Goal: Task Accomplishment & Management: Use online tool/utility

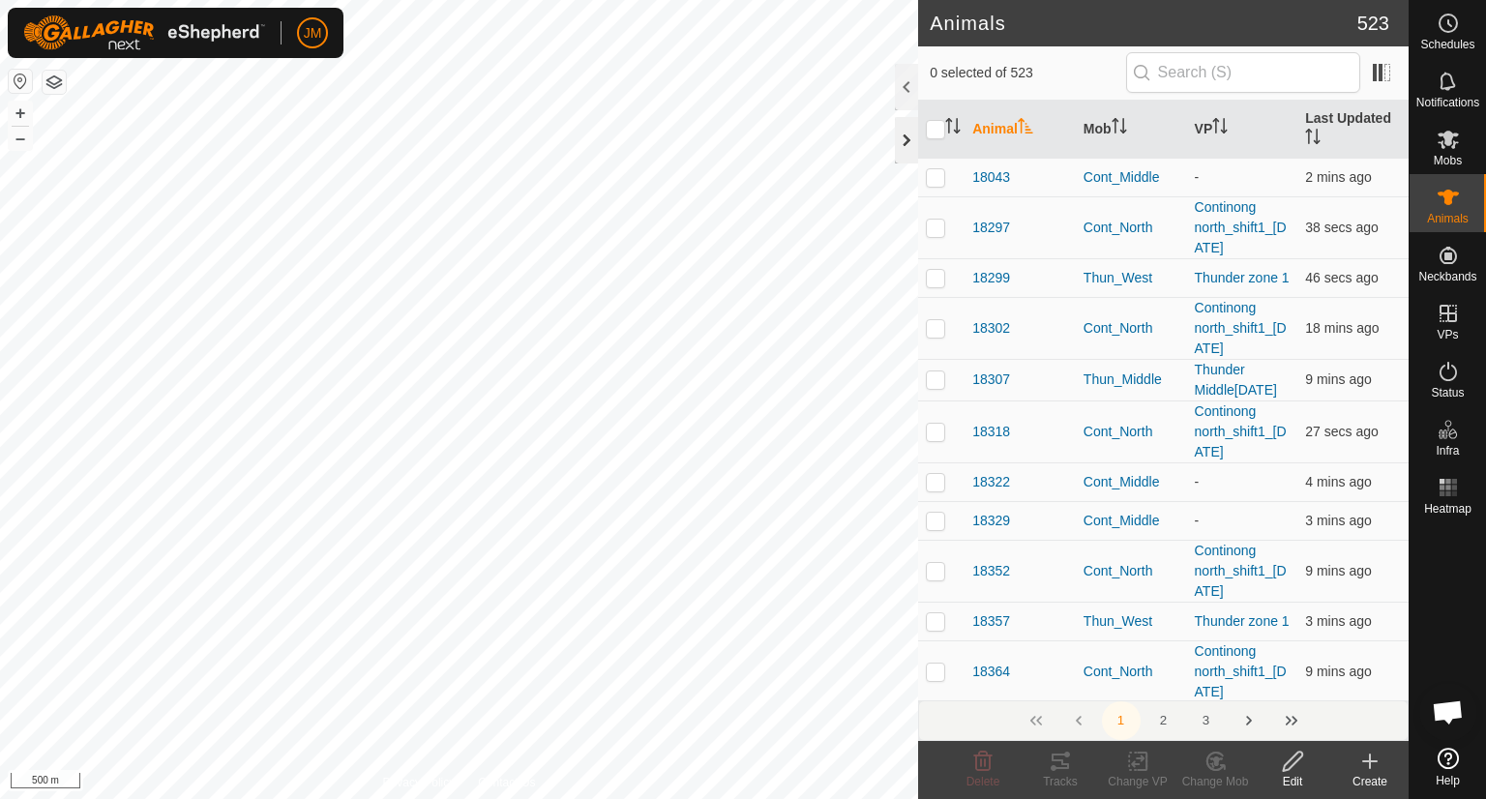
click at [913, 137] on div at bounding box center [906, 140] width 23 height 46
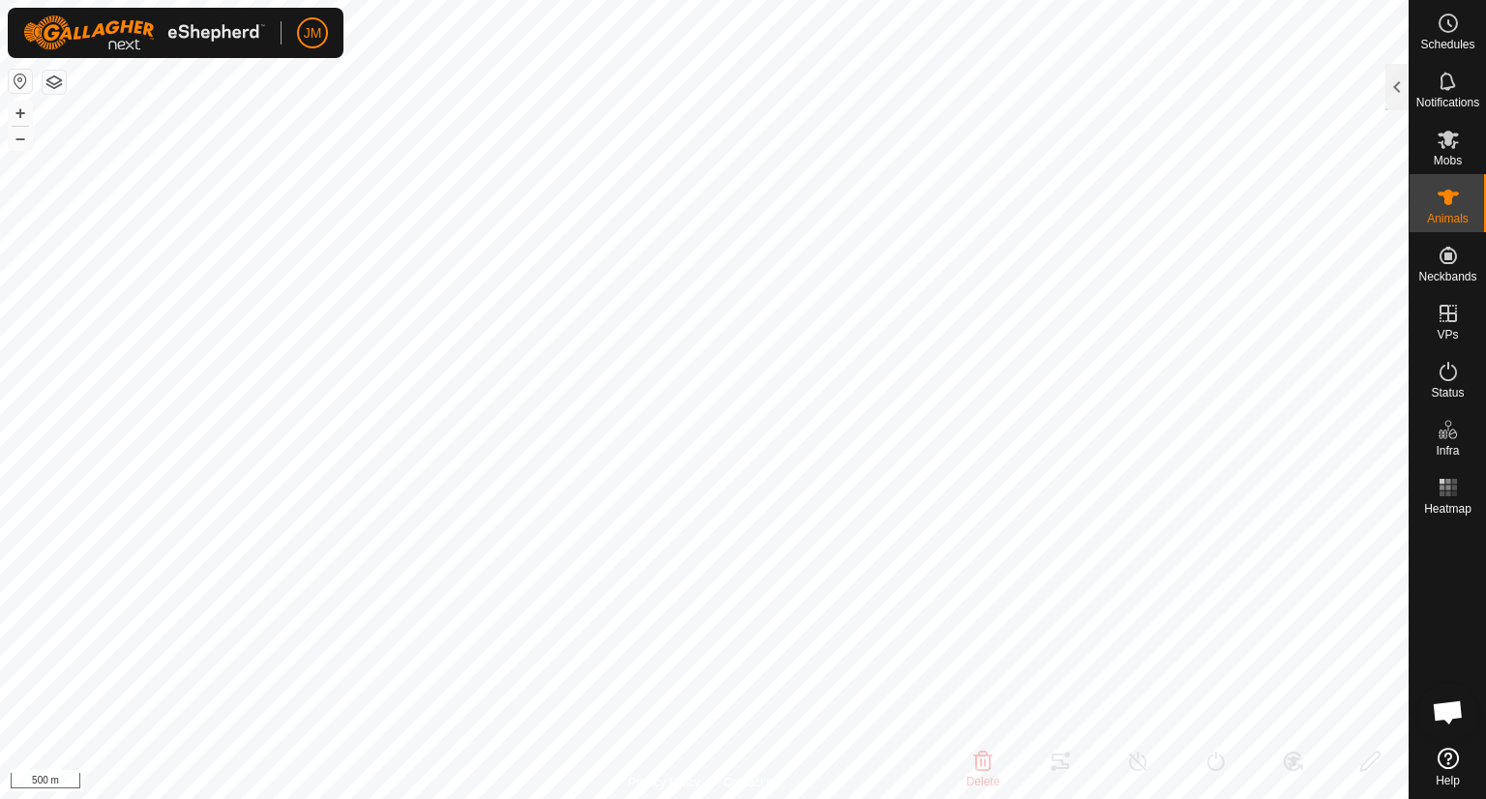
type input "220486"
type input "-"
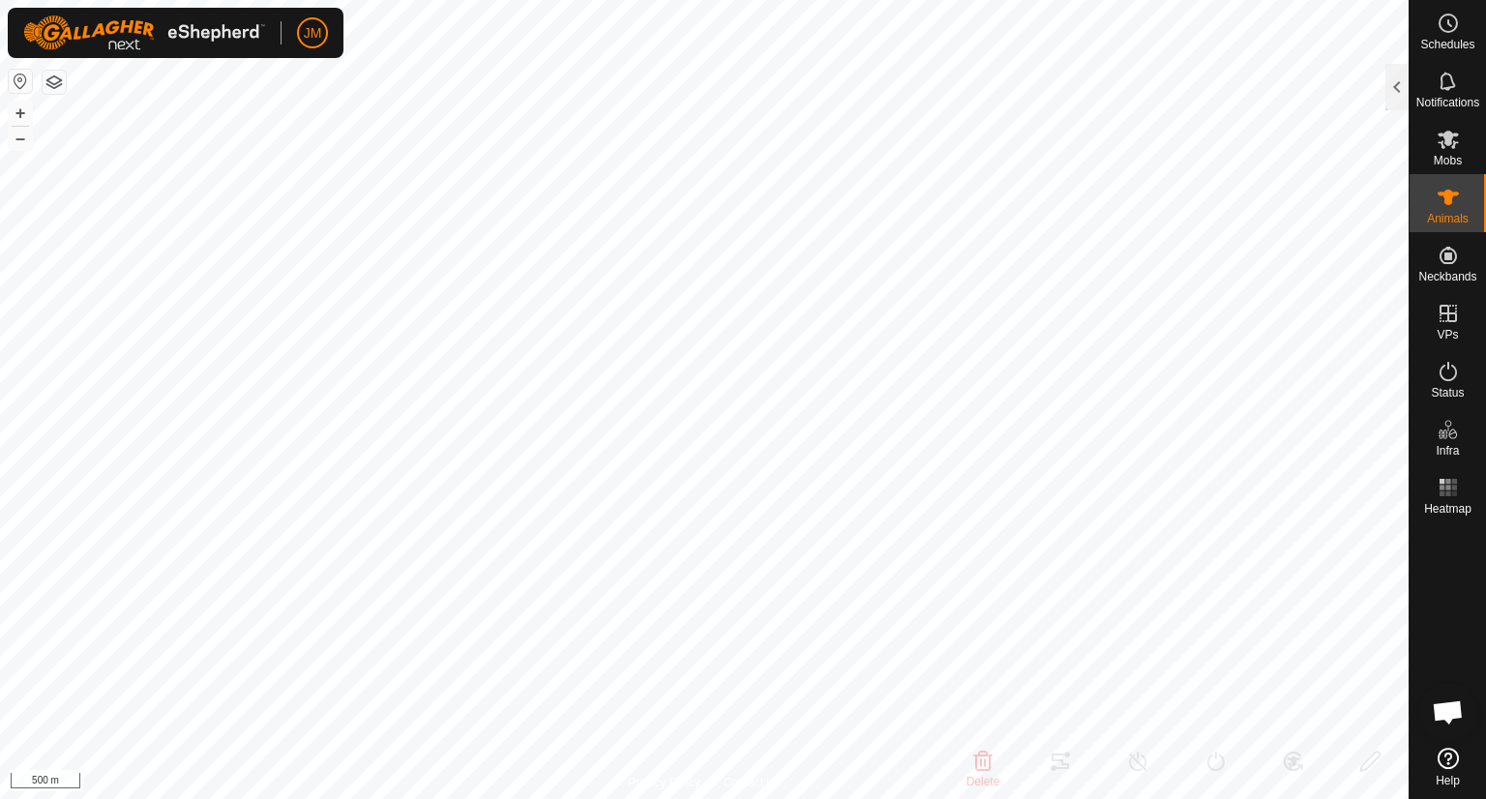
type input "-"
click at [1397, 94] on div at bounding box center [1396, 87] width 23 height 46
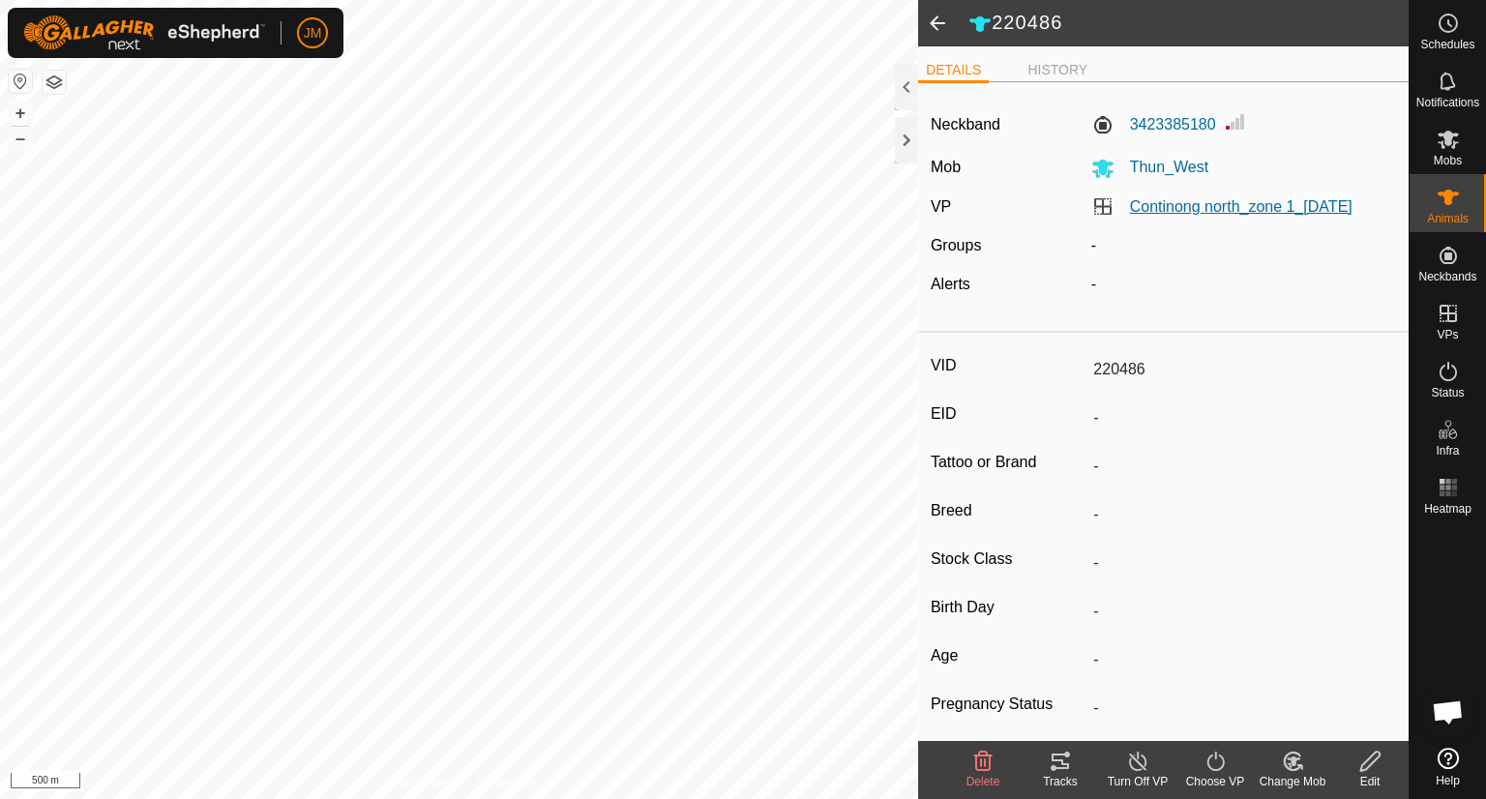
click at [1141, 215] on link "Continong north_zone 1_[DATE]" at bounding box center [1241, 206] width 222 height 16
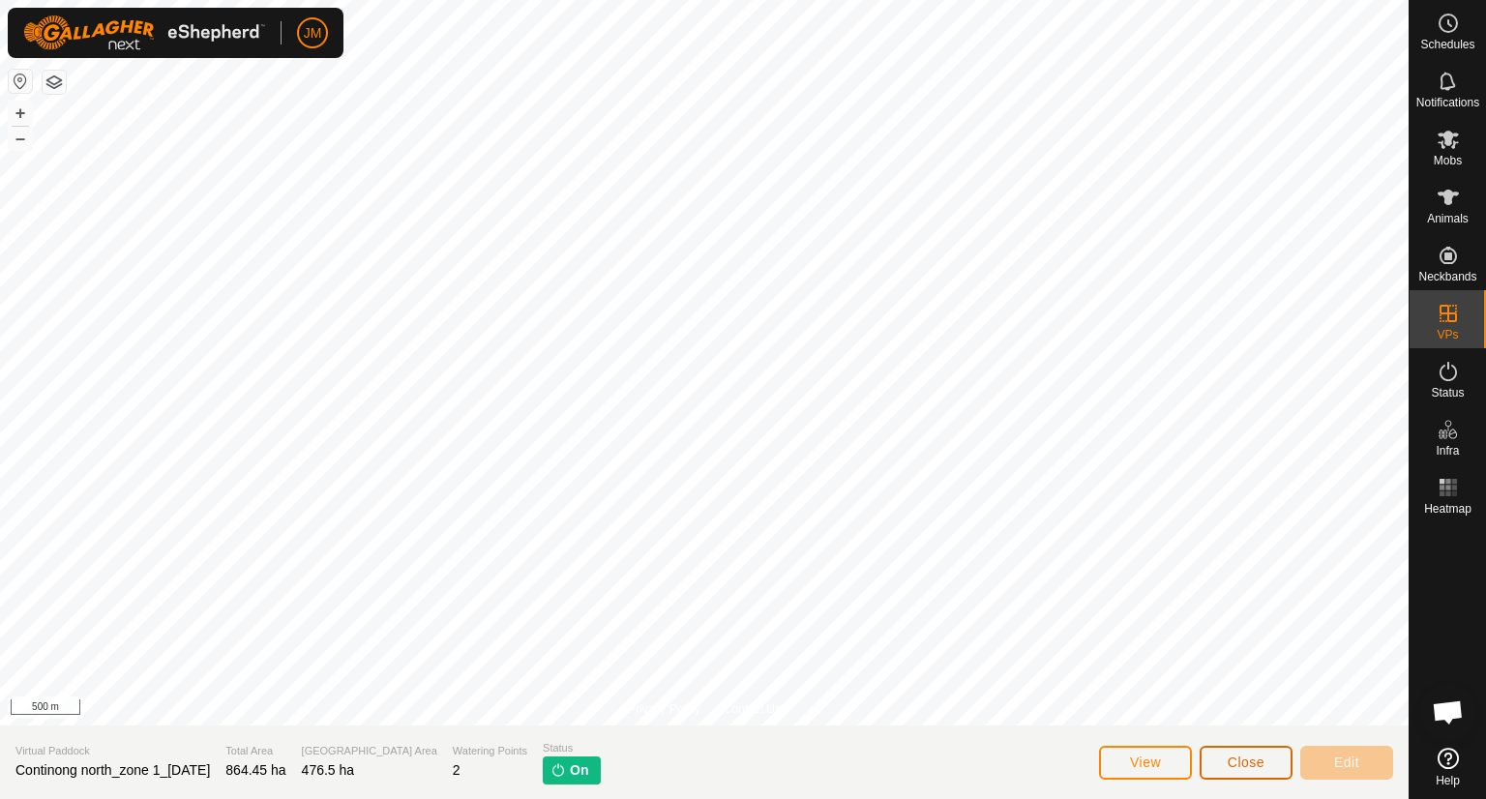
click at [1219, 758] on button "Close" at bounding box center [1246, 763] width 93 height 34
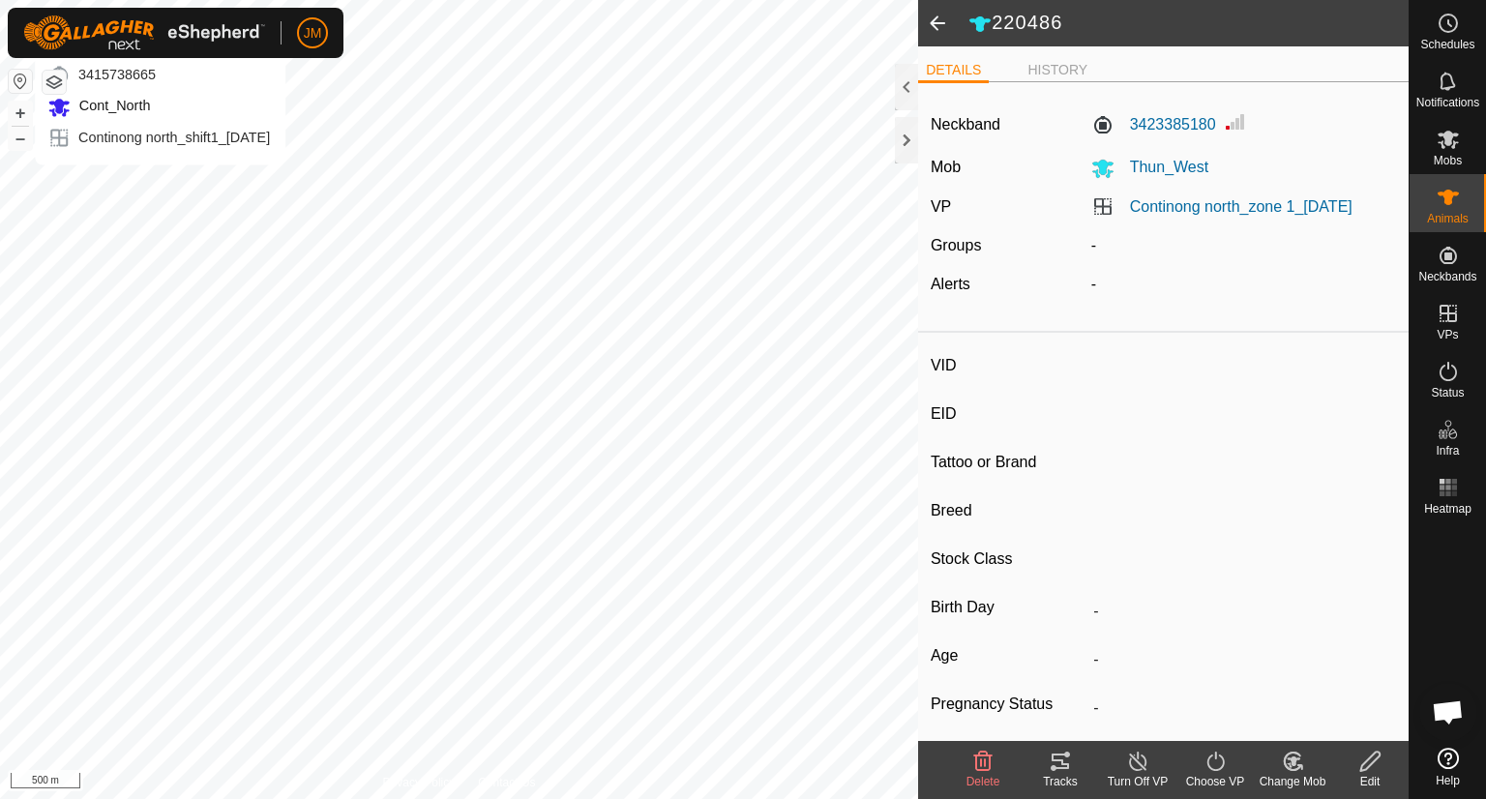
type input "18373"
type input "-"
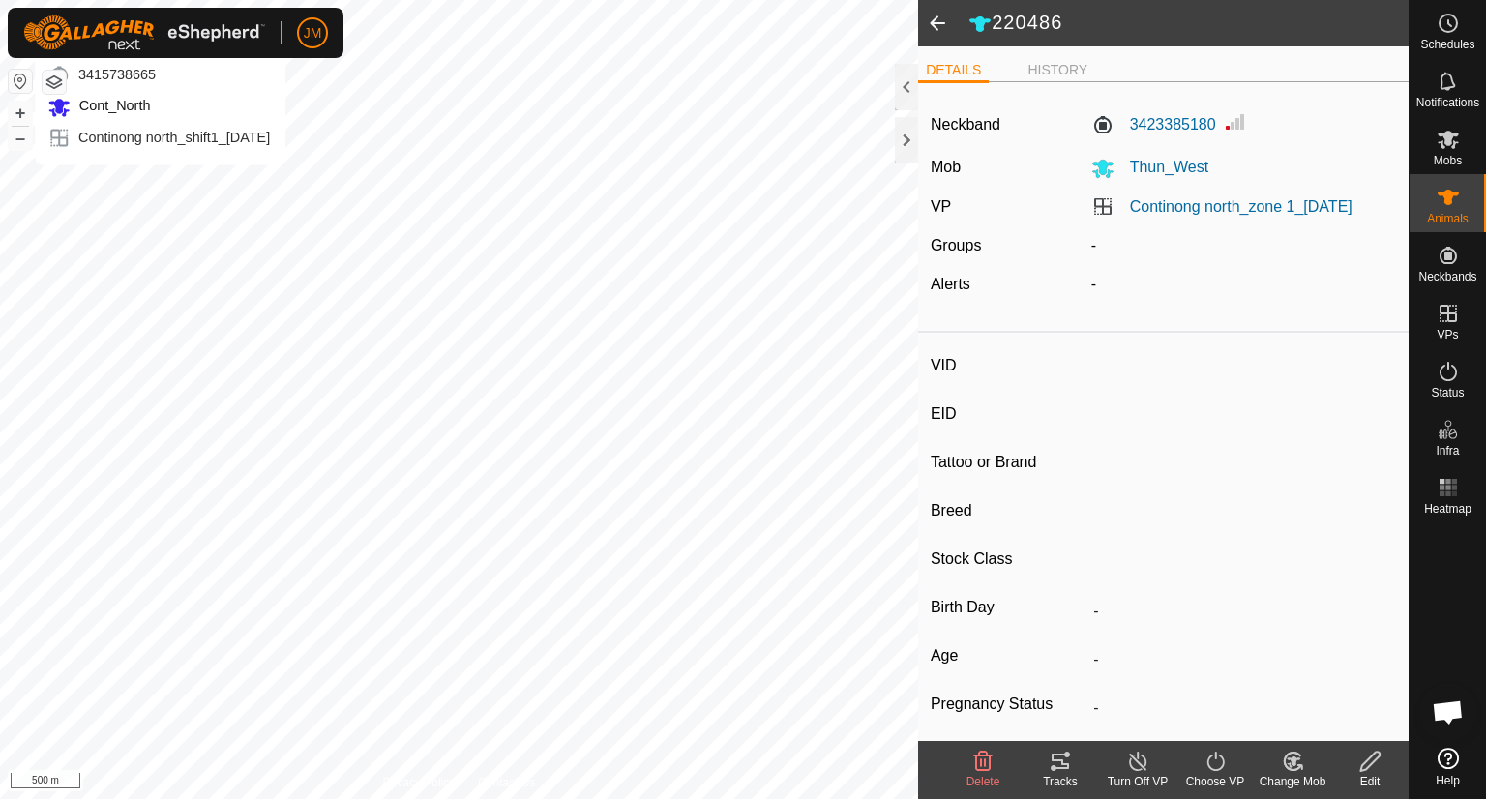
type input "-"
drag, startPoint x: 1374, startPoint y: 199, endPoint x: 1078, endPoint y: 212, distance: 296.3
click at [1083, 212] on div "Continong north_shift1_[DATE]" at bounding box center [1243, 206] width 321 height 23
copy link "Continong north_shift1_[DATE]"
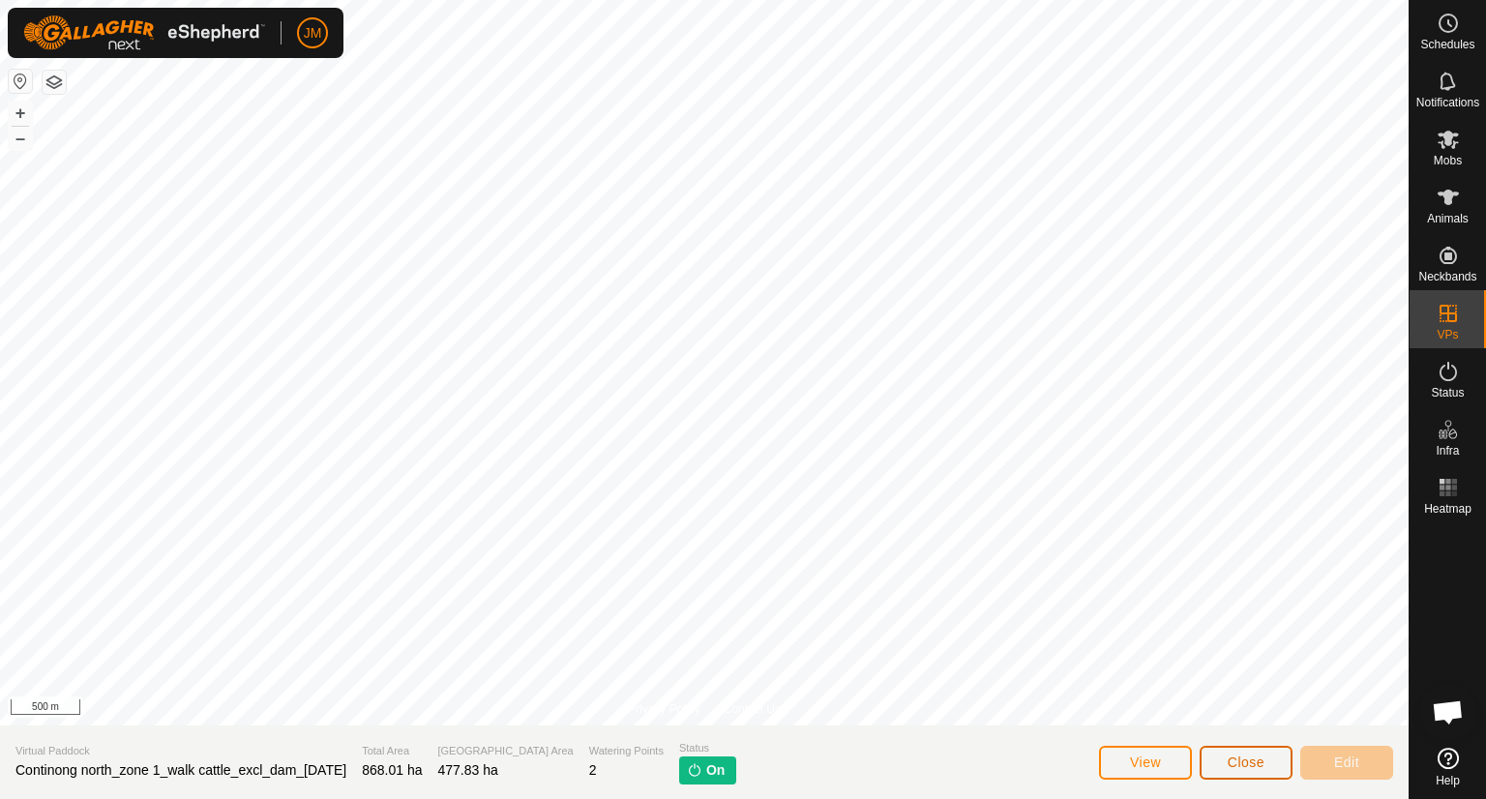
click at [1258, 759] on span "Close" at bounding box center [1246, 762] width 37 height 15
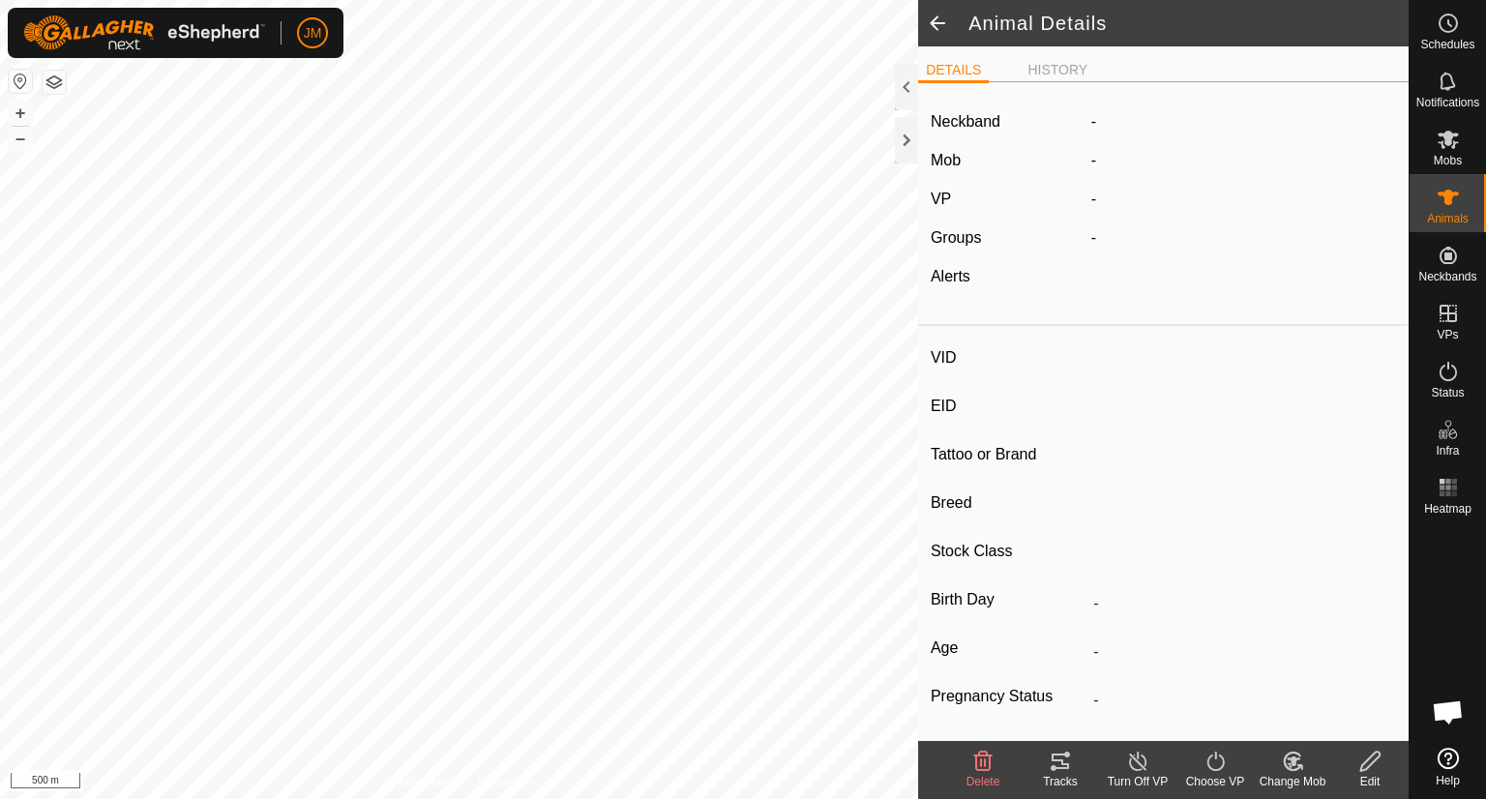
type input "18373"
type input "-"
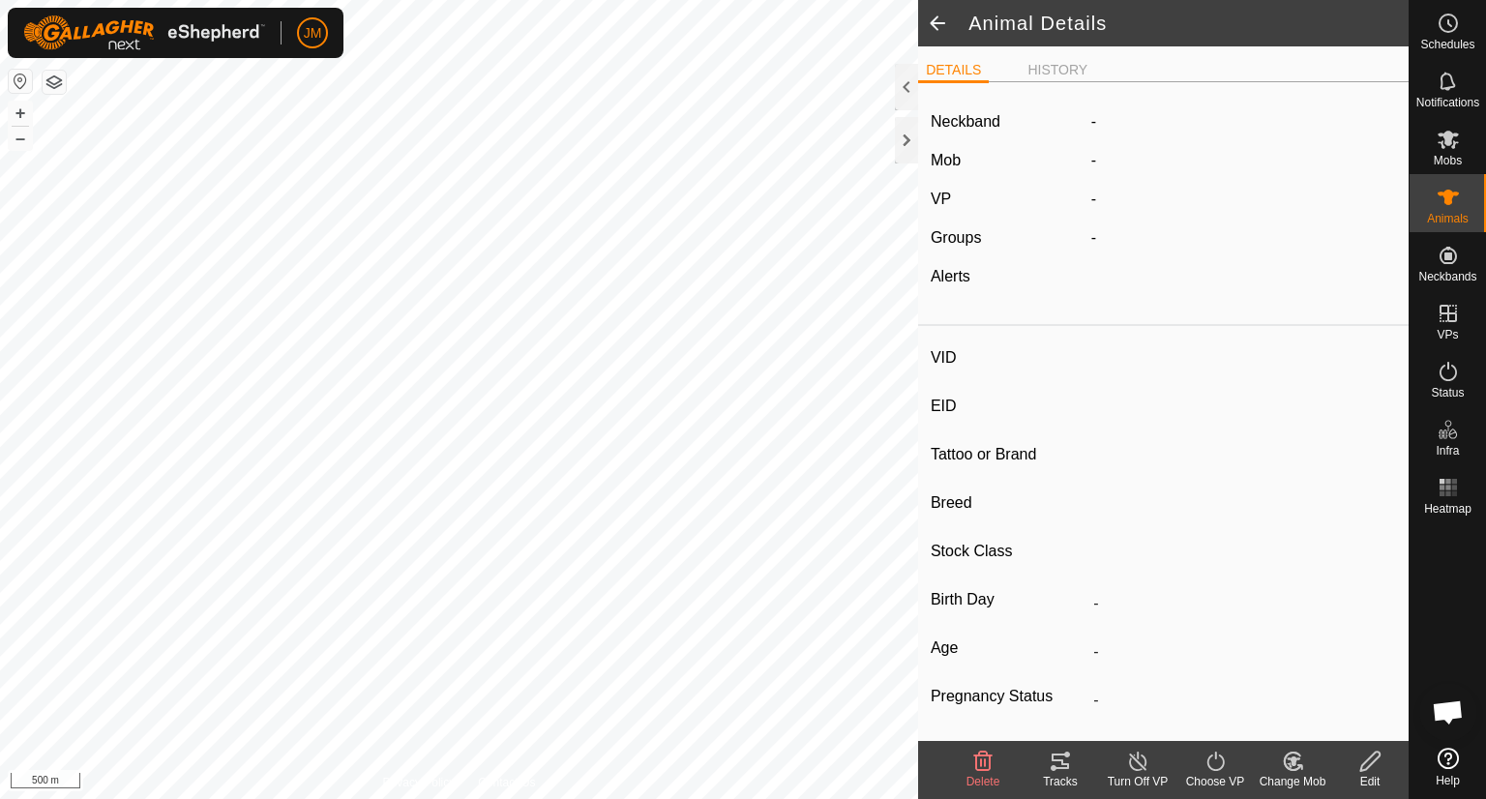
type input "-"
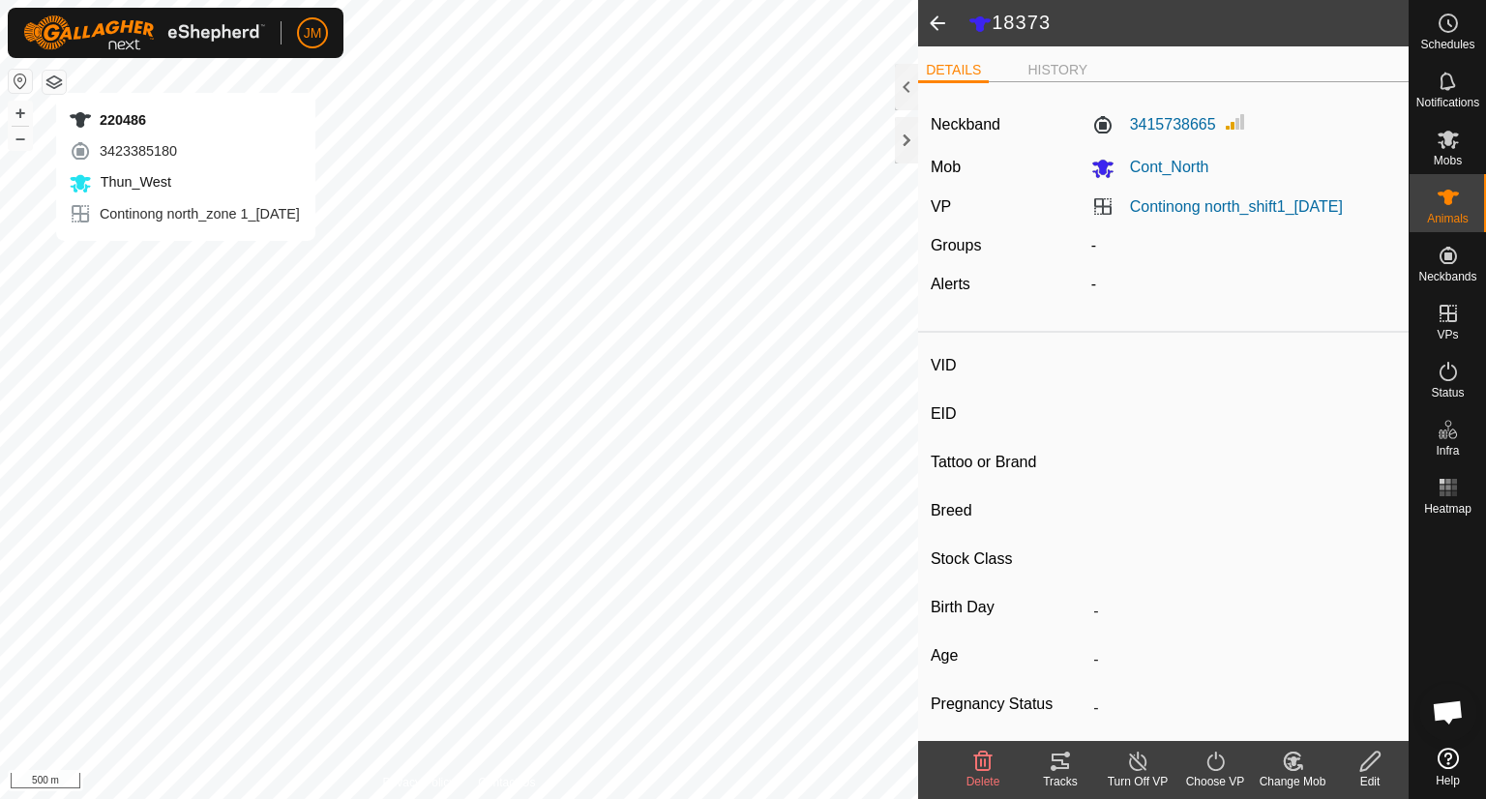
type input "220486"
type input "-"
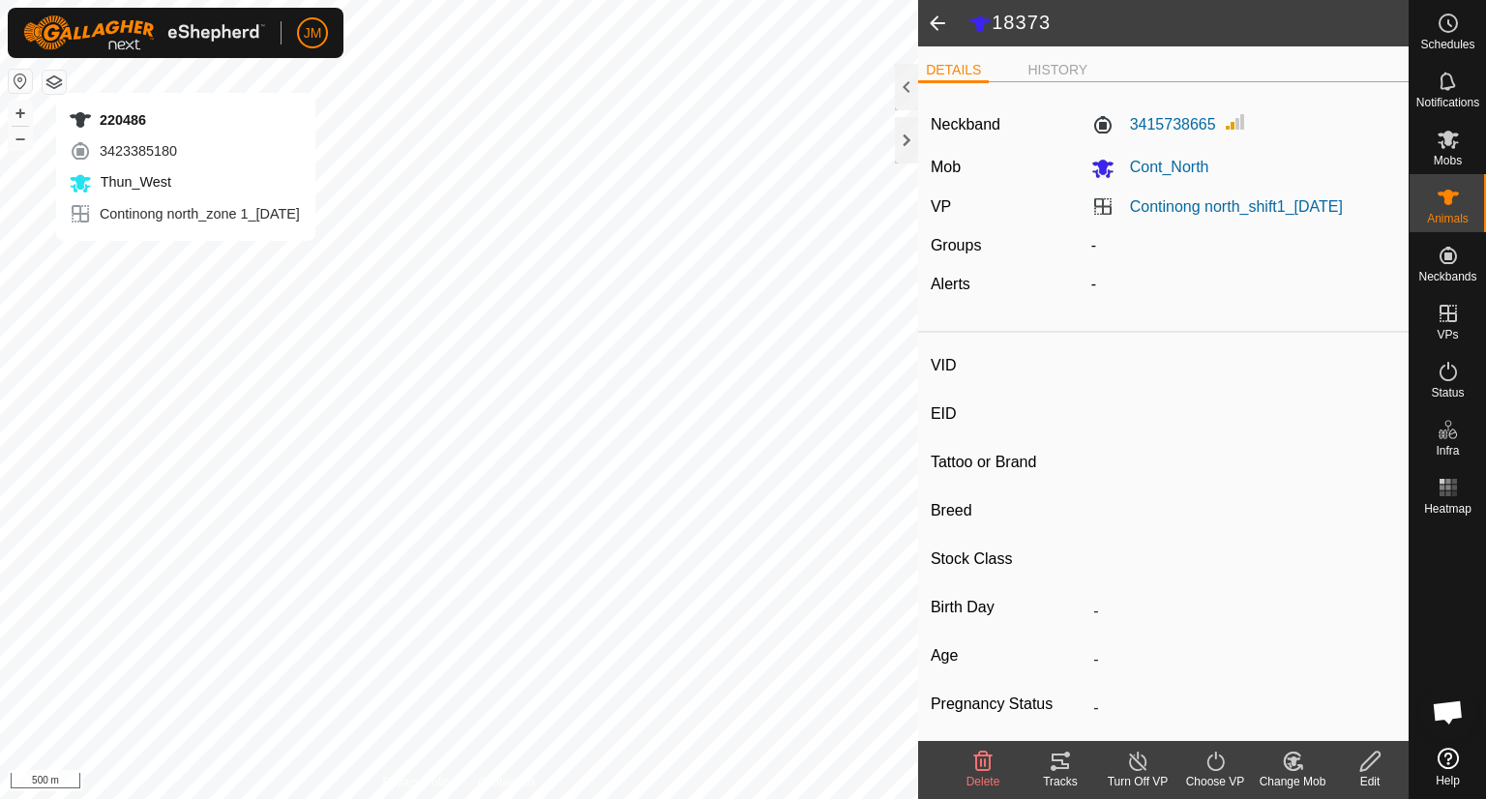
type input "-"
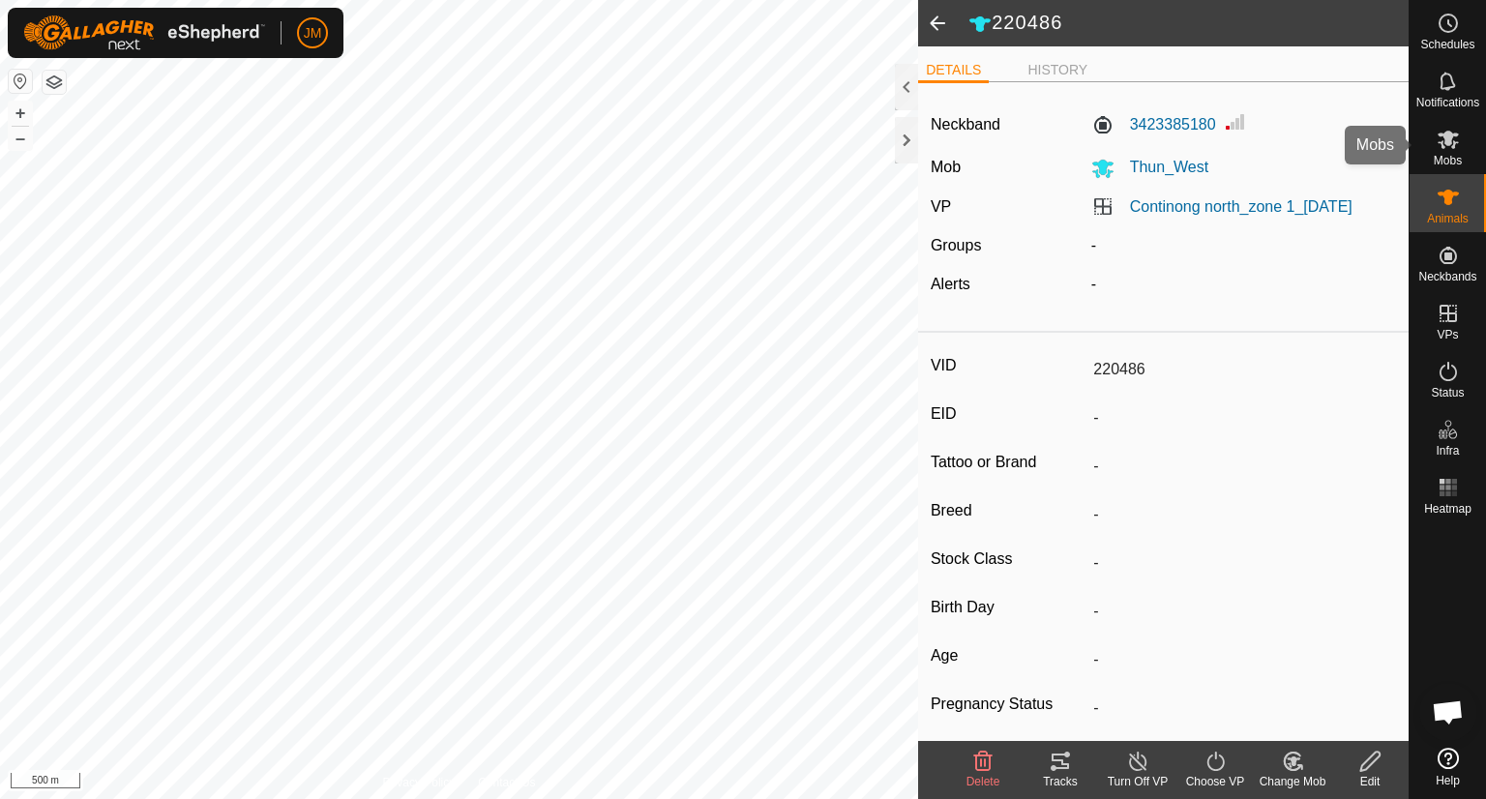
click at [1443, 149] on icon at bounding box center [1448, 139] width 23 height 23
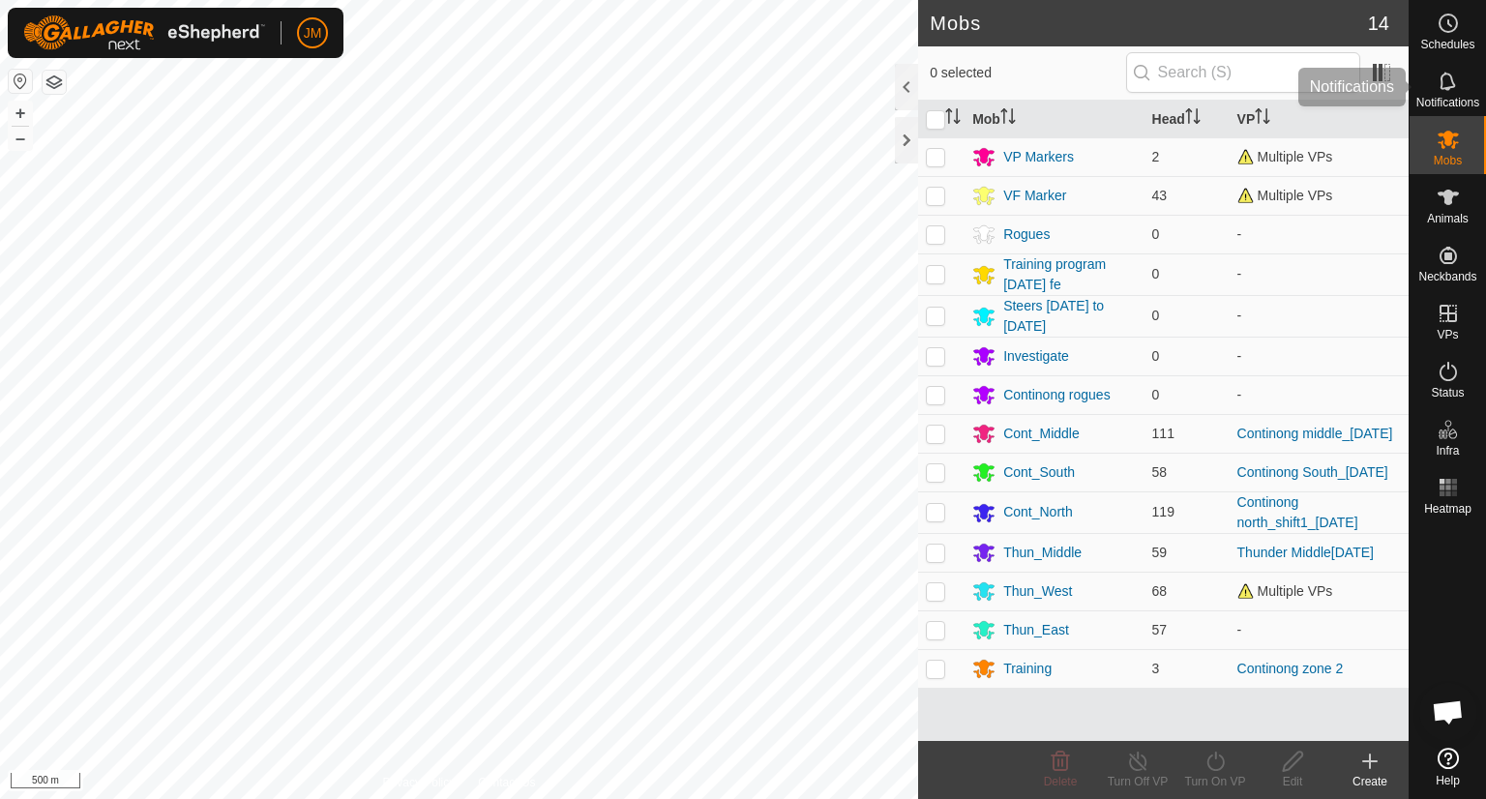
click at [1449, 102] on span "Notifications" at bounding box center [1447, 103] width 63 height 12
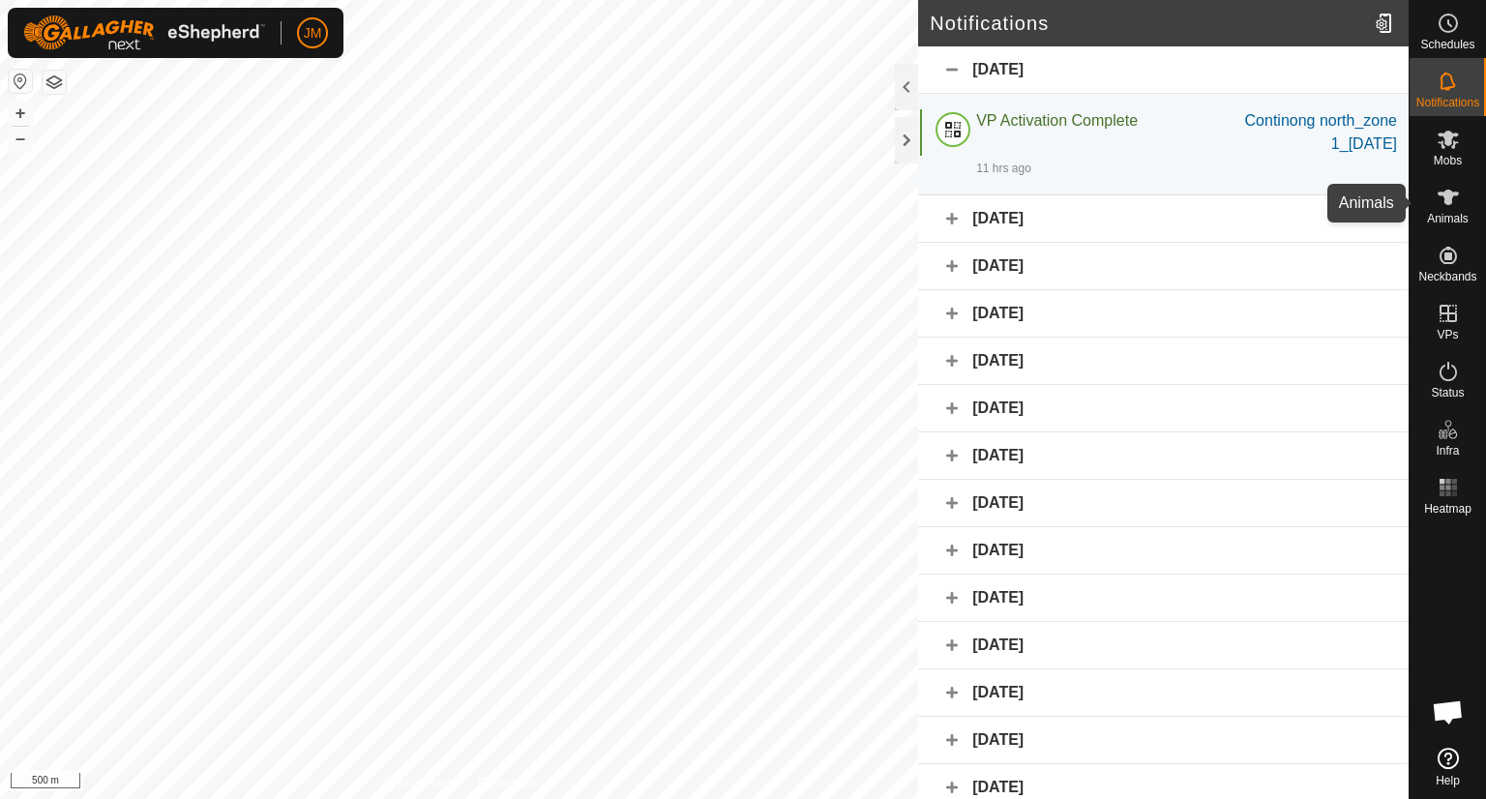
click at [1468, 214] on div "Animals" at bounding box center [1447, 203] width 76 height 58
click at [1467, 214] on span "Animals" at bounding box center [1448, 219] width 42 height 12
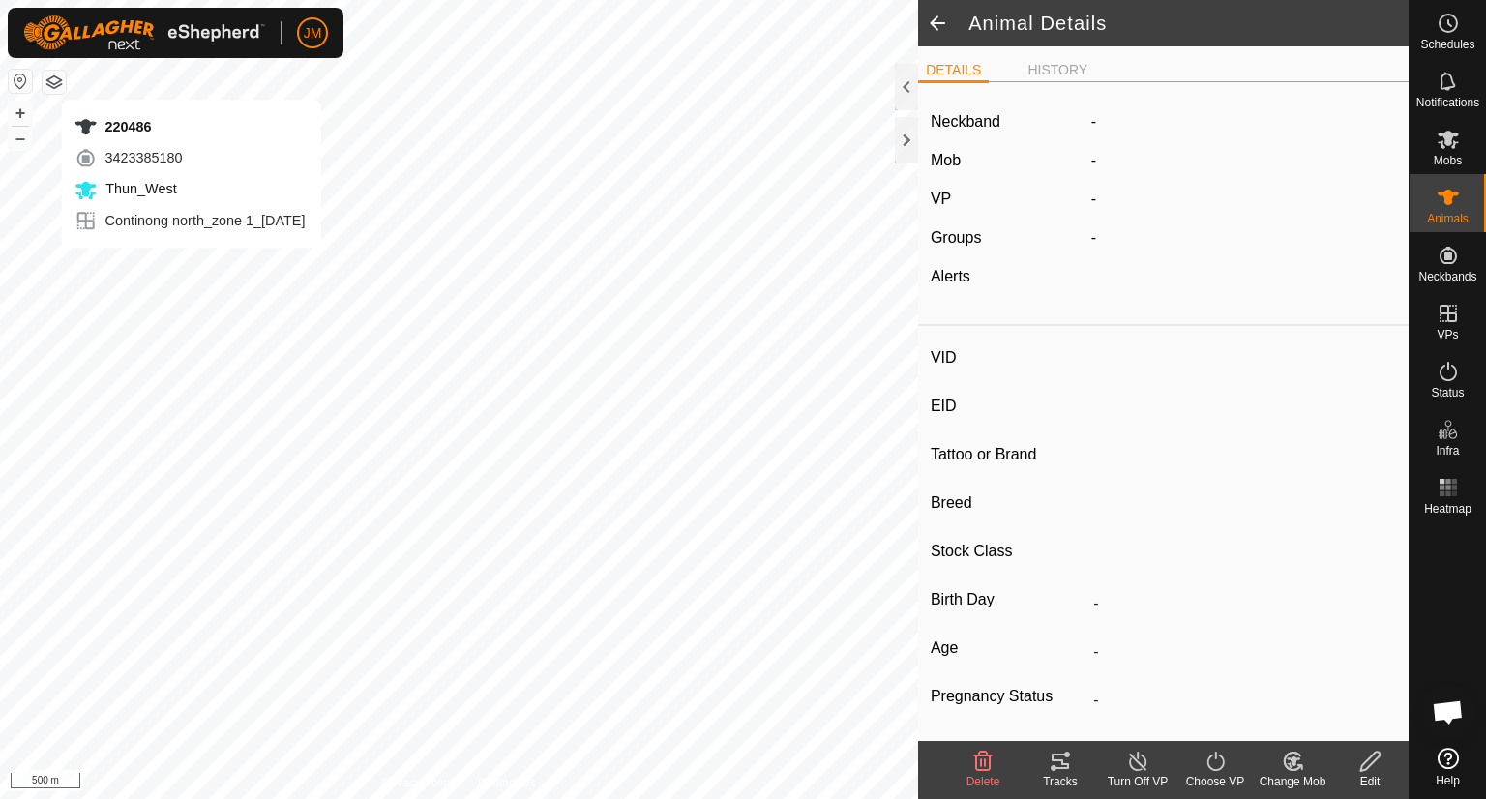
type input "220486"
type input "-"
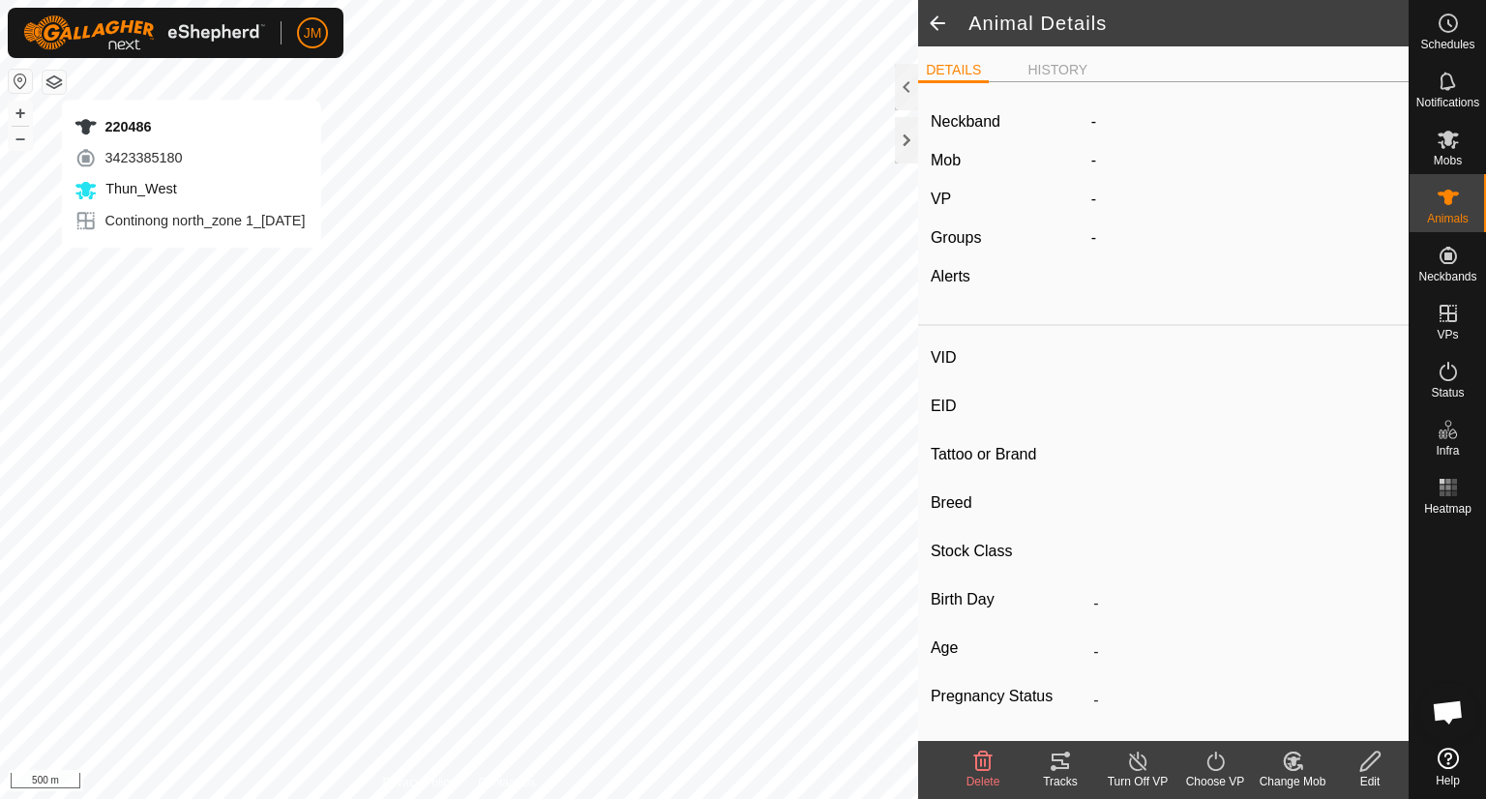
type input "-"
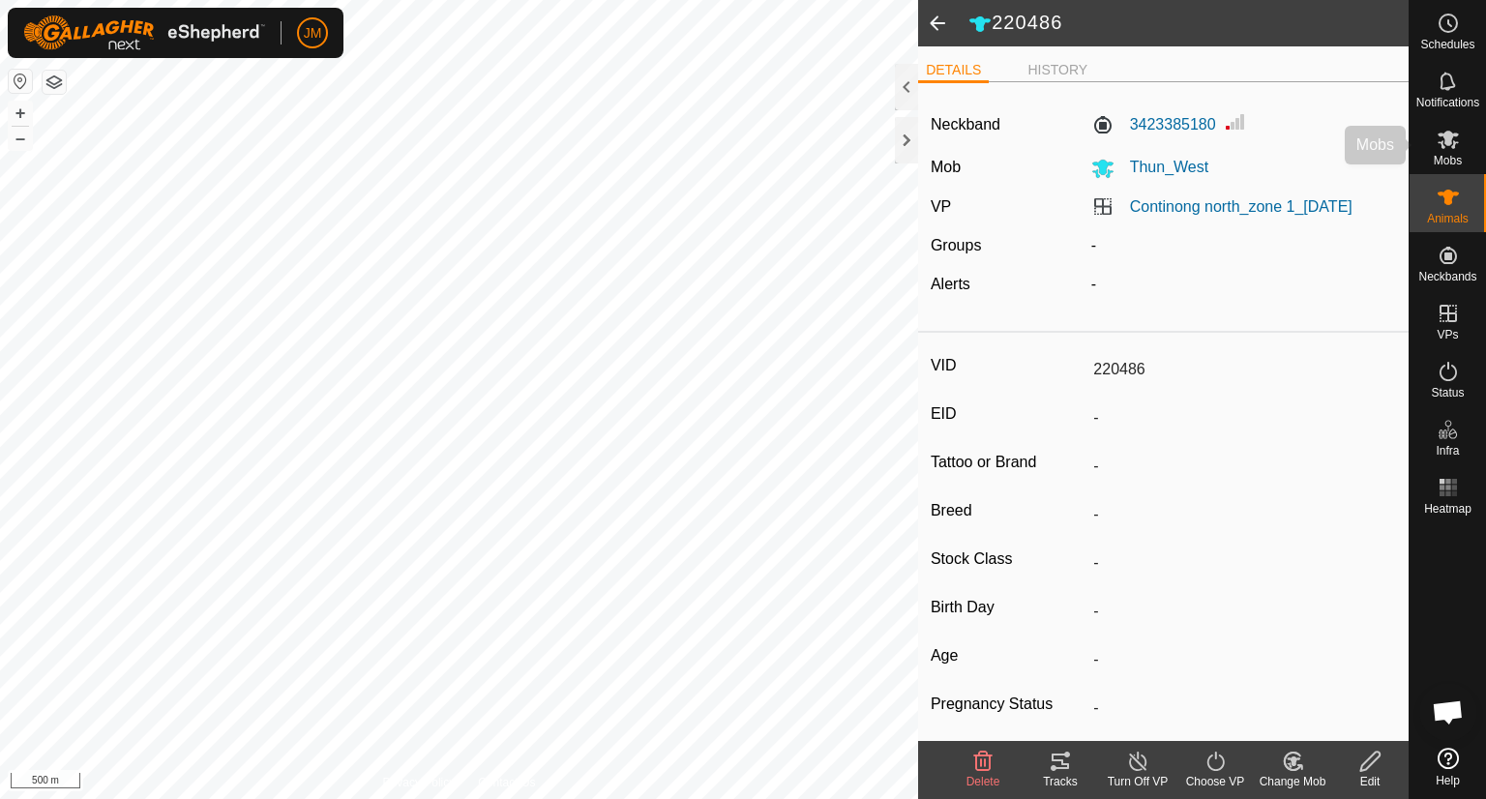
click at [1441, 125] on es-mob-svg-icon at bounding box center [1448, 139] width 35 height 31
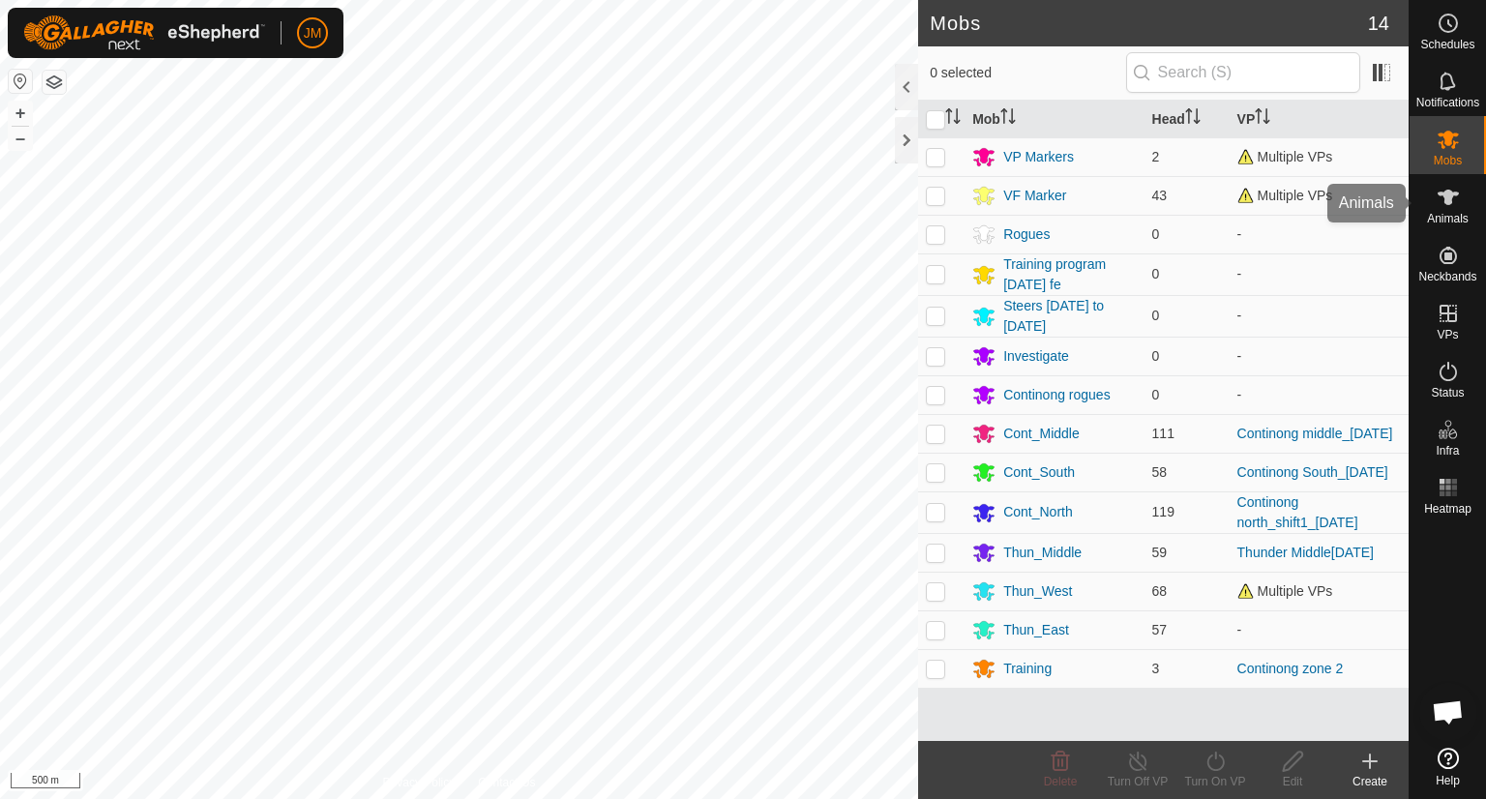
click at [1458, 196] on icon at bounding box center [1448, 197] width 23 height 23
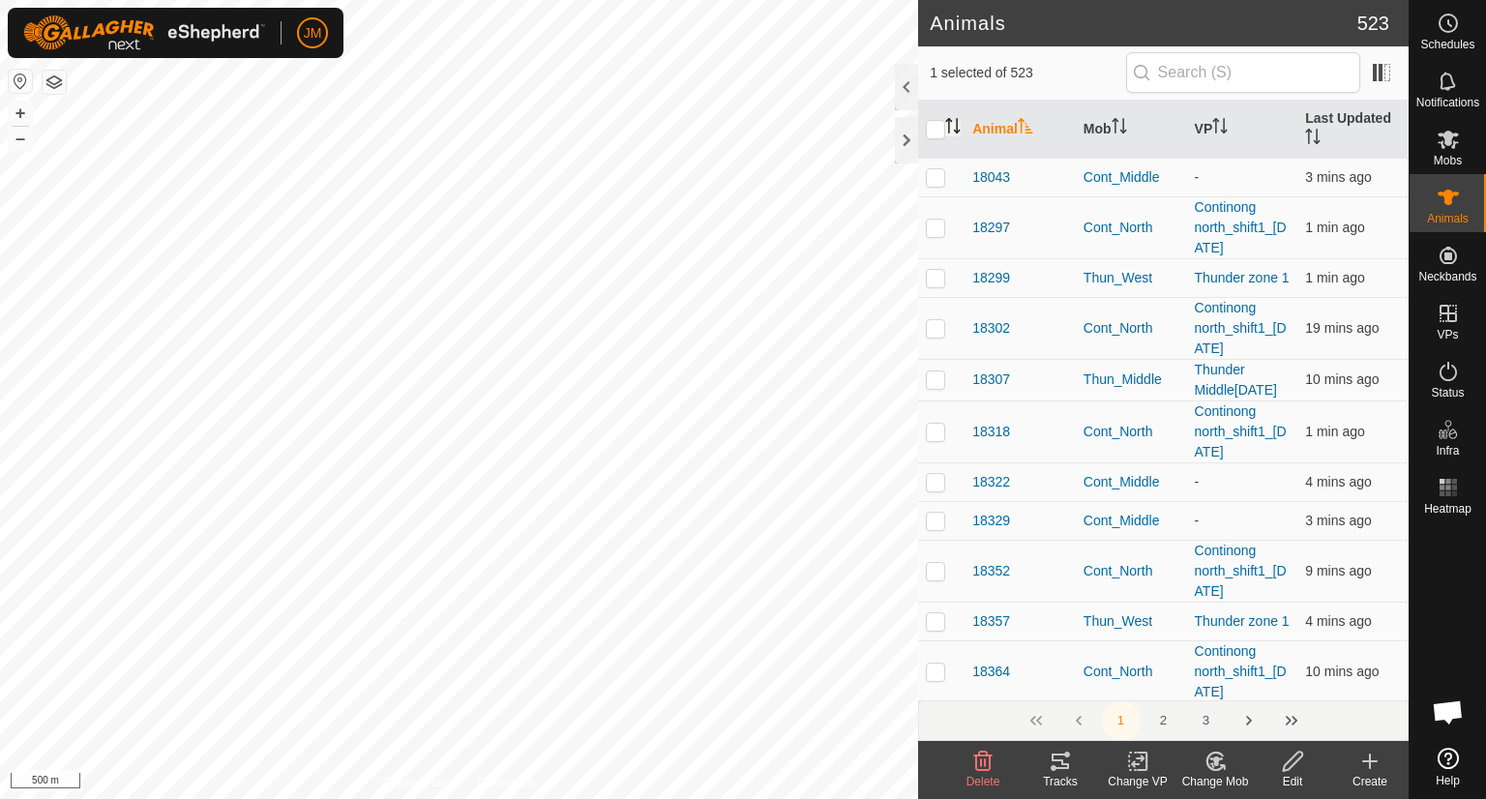
click at [948, 125] on icon "Activate to sort" at bounding box center [949, 125] width 2 height 15
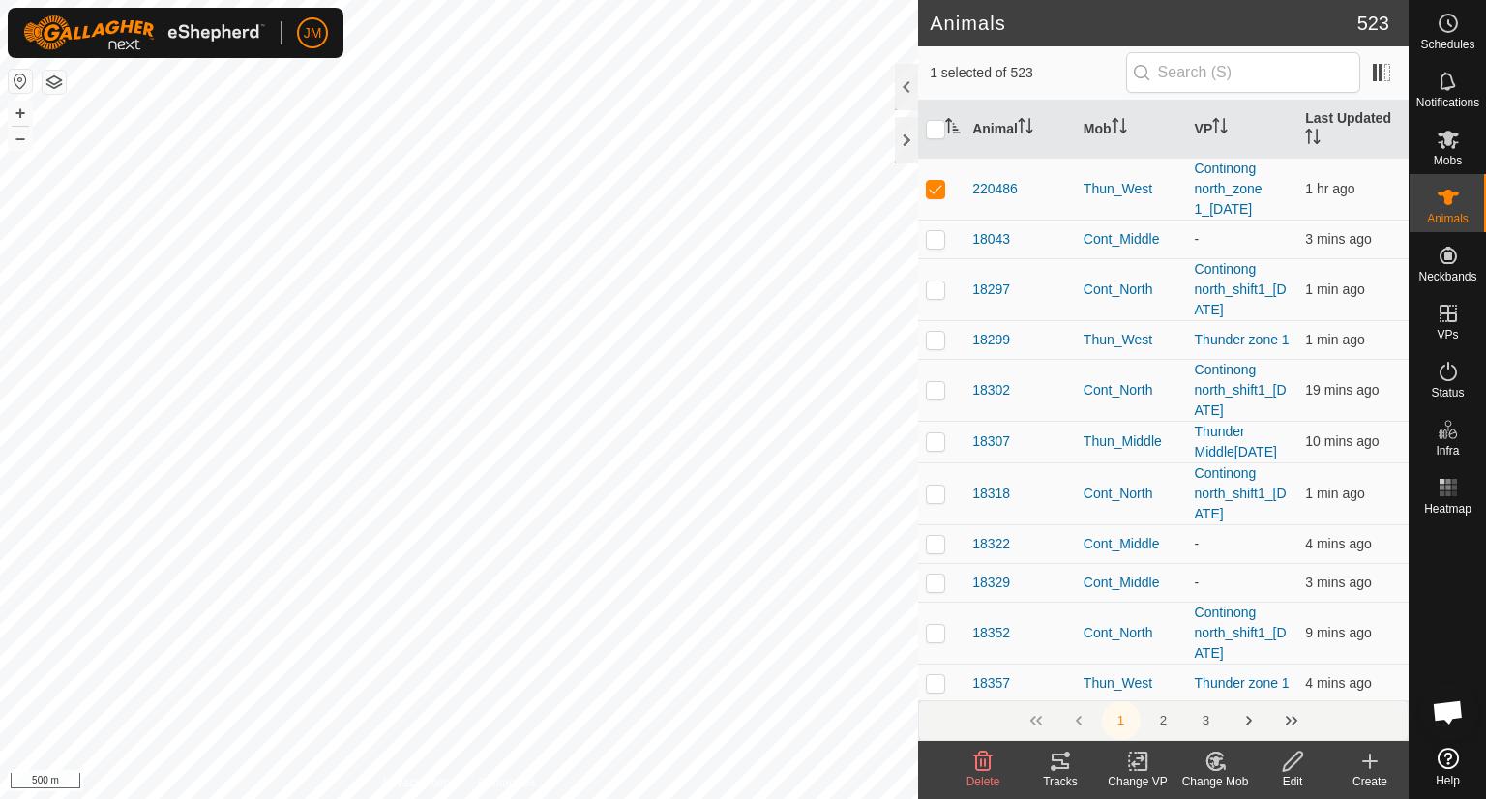
click at [1137, 766] on icon at bounding box center [1138, 761] width 24 height 23
click at [1141, 764] on icon at bounding box center [1138, 761] width 24 height 23
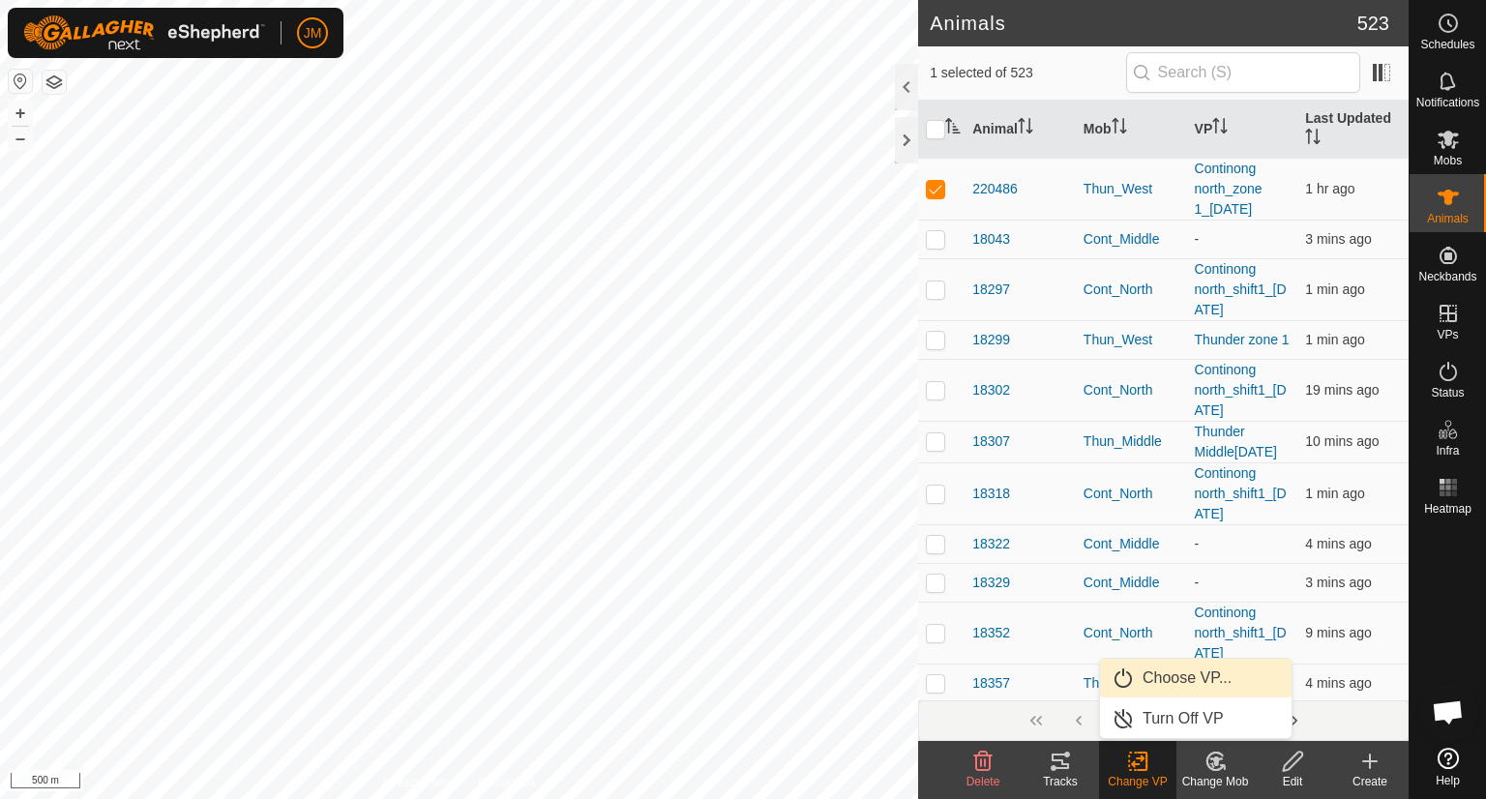
click at [1154, 679] on link "Choose VP..." at bounding box center [1196, 678] width 192 height 39
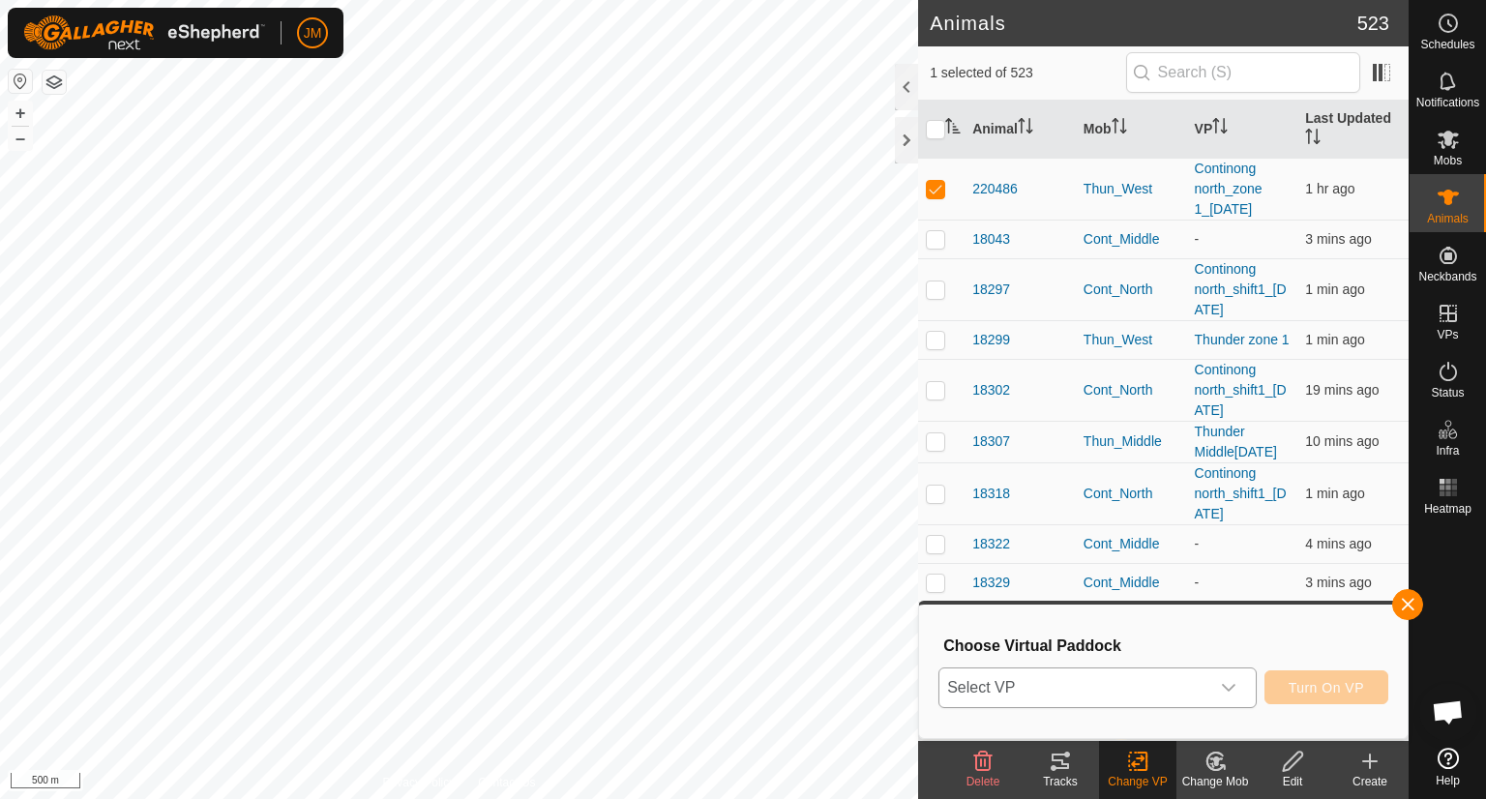
click at [1154, 690] on span "Select VP" at bounding box center [1074, 687] width 270 height 39
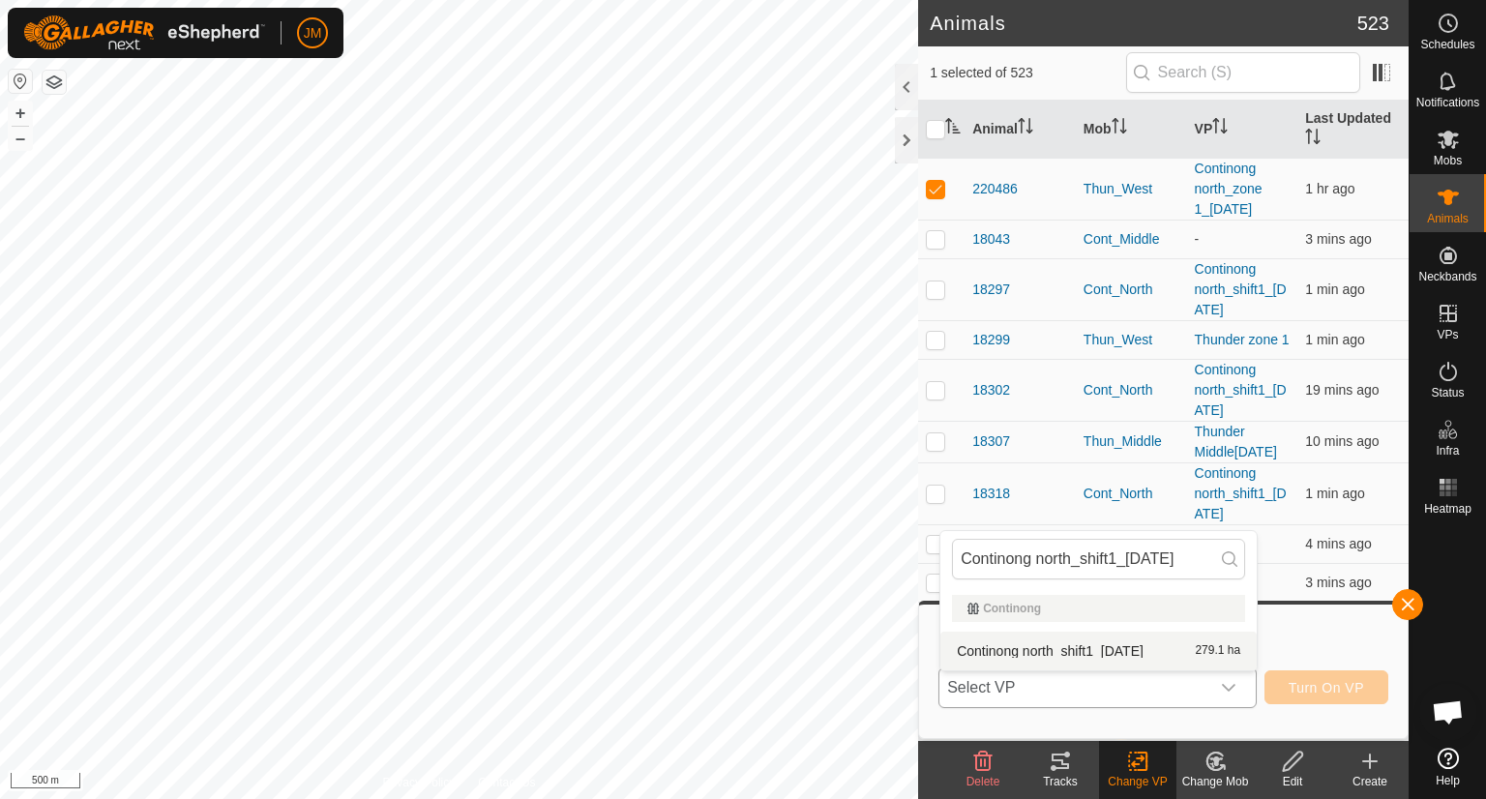
type input "Continong north_shift1_[DATE]"
click at [1095, 651] on li "Continong north_shift1_[DATE] 279.1 ha" at bounding box center [1098, 651] width 316 height 39
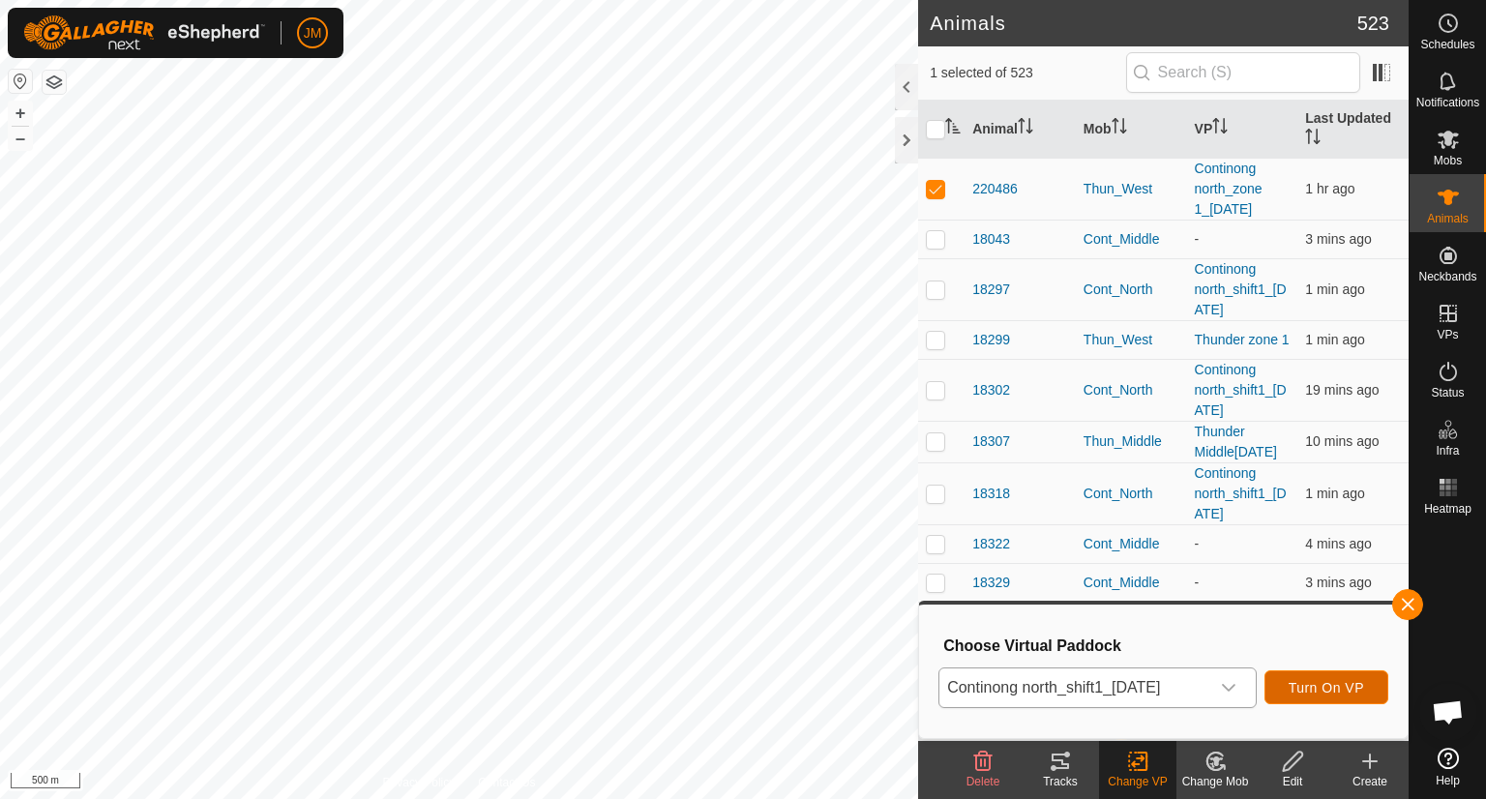
click at [1308, 680] on span "Turn On VP" at bounding box center [1326, 687] width 75 height 15
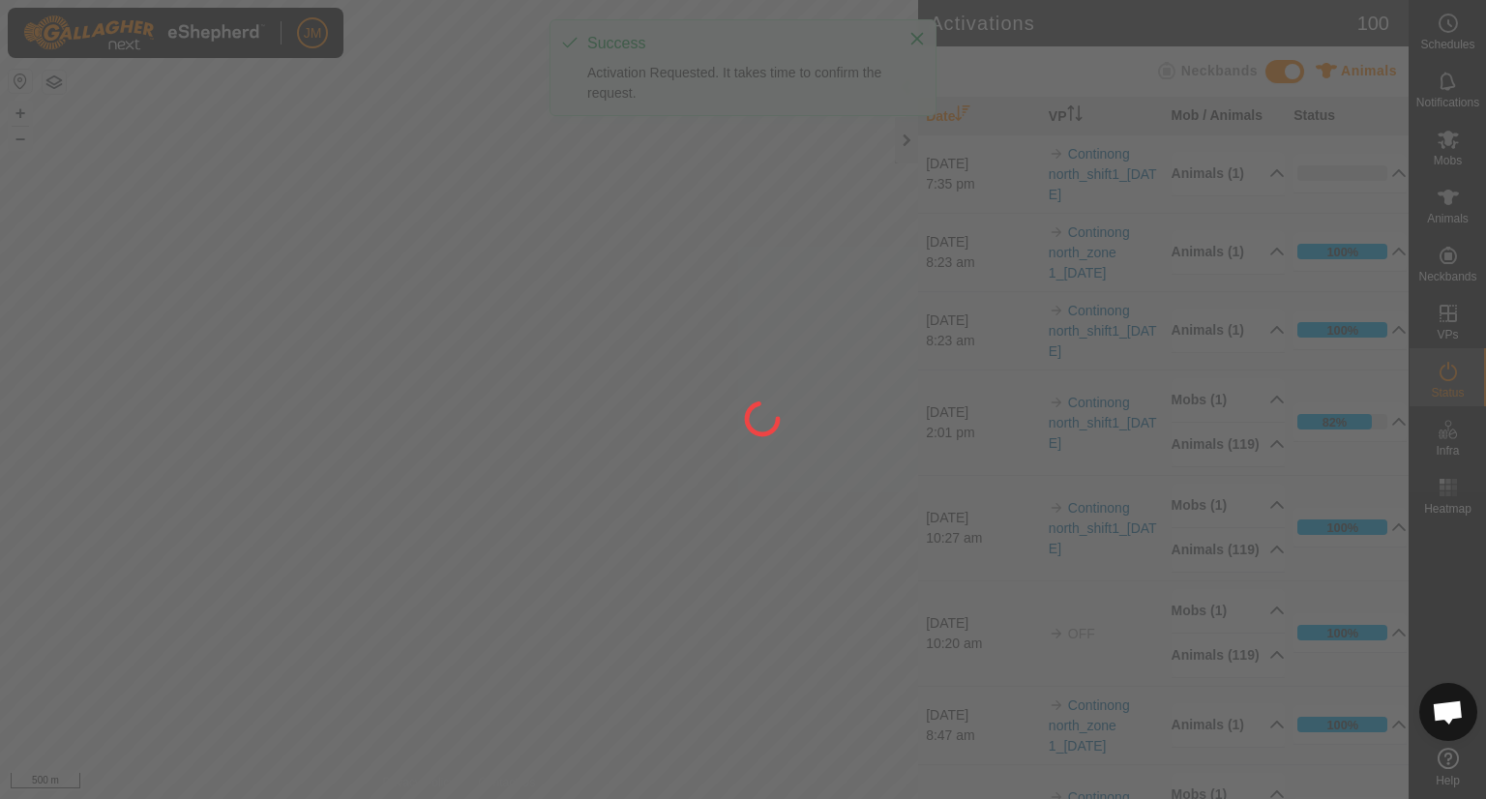
drag, startPoint x: 317, startPoint y: 350, endPoint x: 484, endPoint y: 357, distance: 166.5
click at [484, 357] on div at bounding box center [743, 399] width 1486 height 799
drag, startPoint x: 380, startPoint y: 244, endPoint x: 523, endPoint y: 255, distance: 143.6
click at [523, 255] on div at bounding box center [743, 399] width 1486 height 799
drag, startPoint x: 366, startPoint y: 247, endPoint x: 503, endPoint y: 268, distance: 139.0
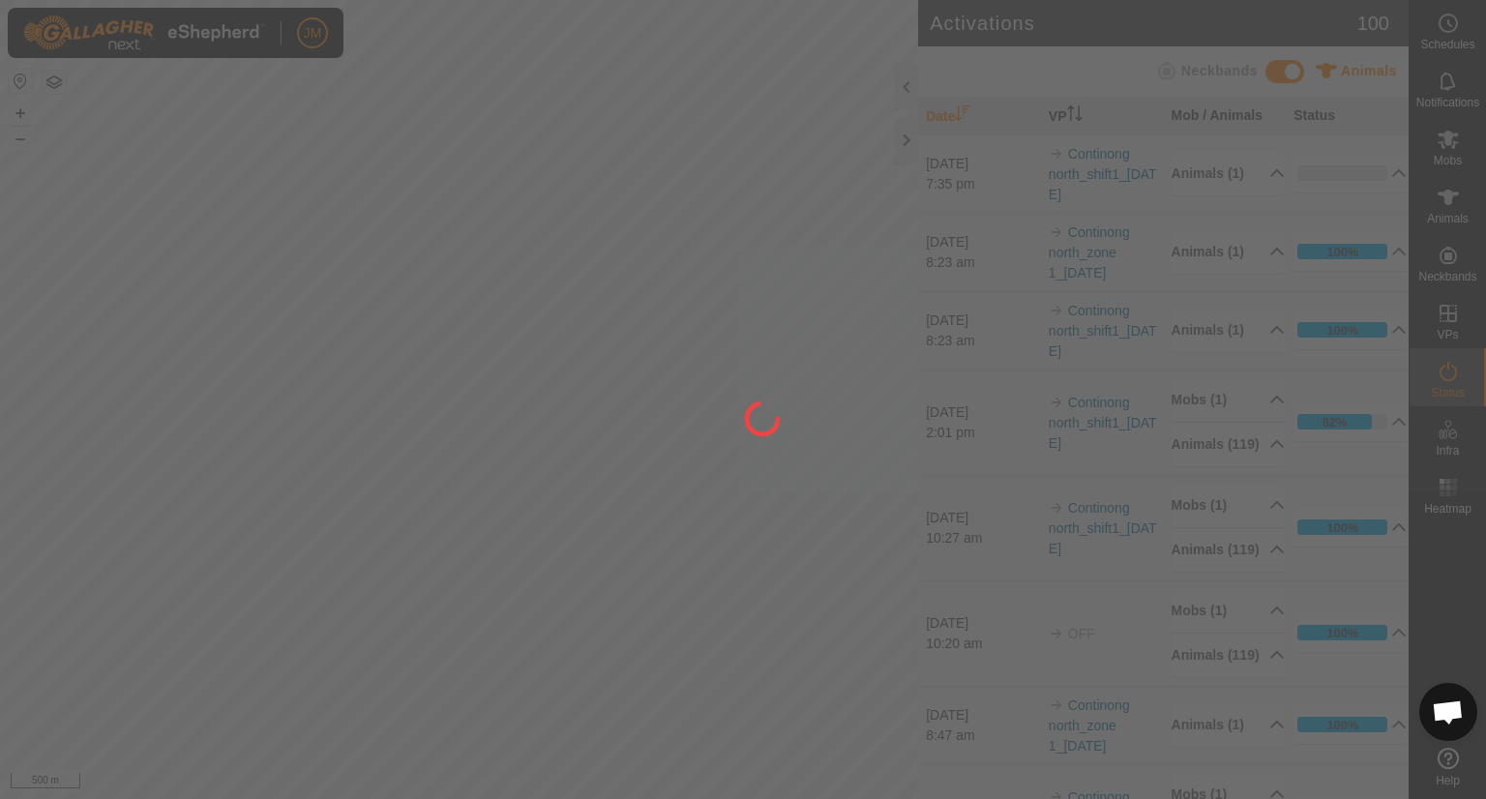
click at [503, 268] on div at bounding box center [743, 399] width 1486 height 799
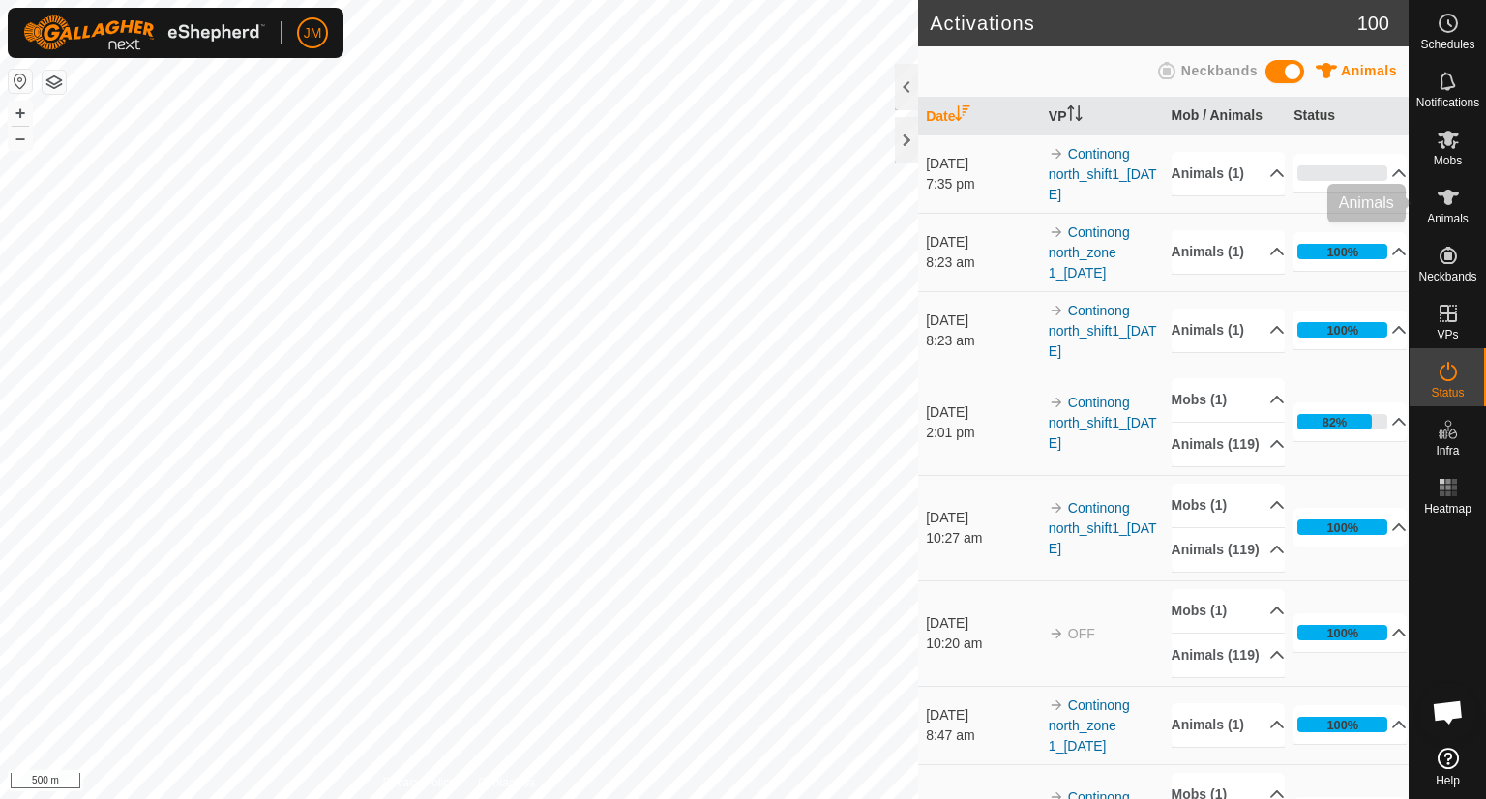
click at [1455, 213] on span "Animals" at bounding box center [1448, 219] width 42 height 12
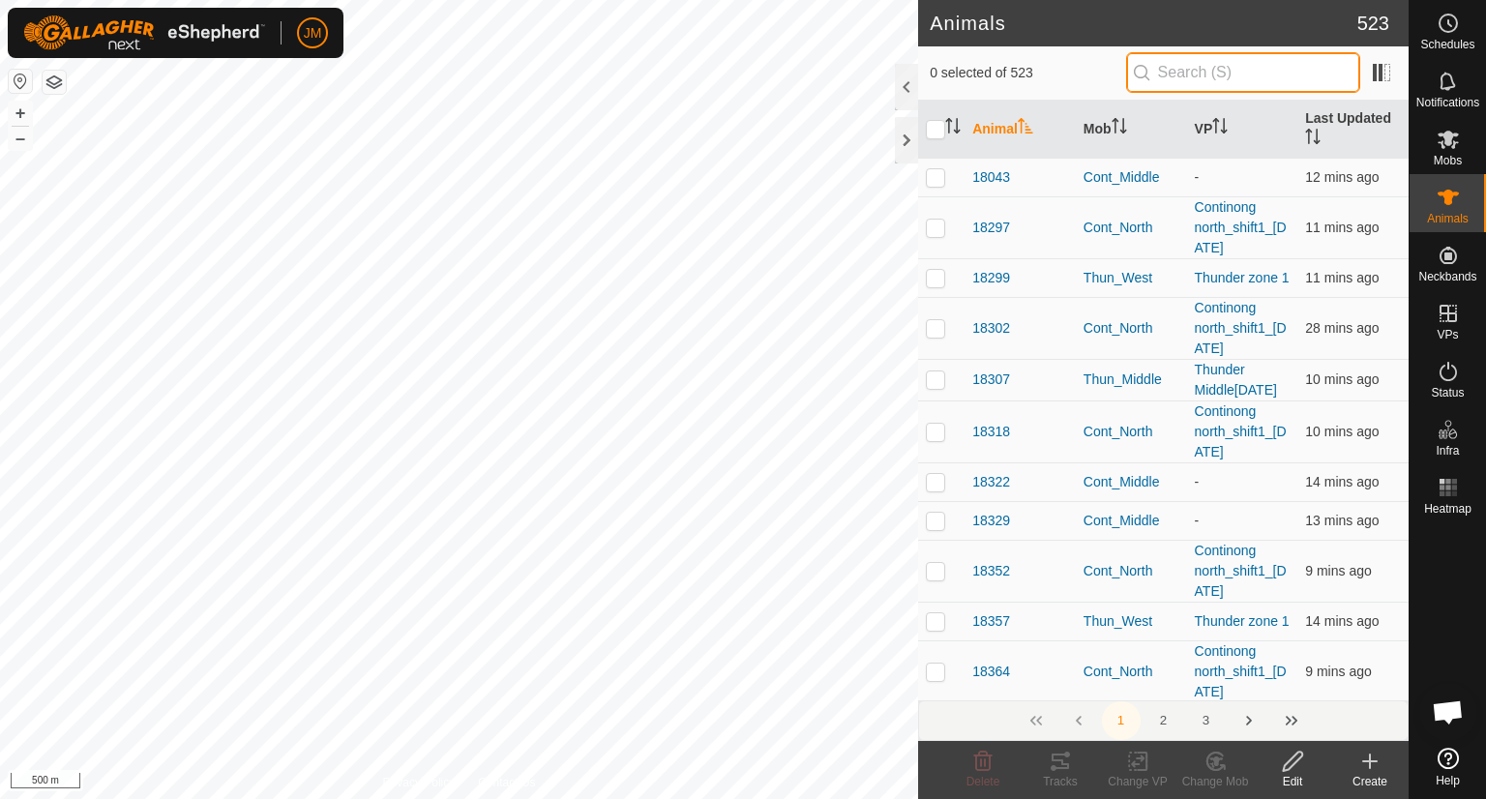
click at [1212, 74] on input "text" at bounding box center [1243, 72] width 234 height 41
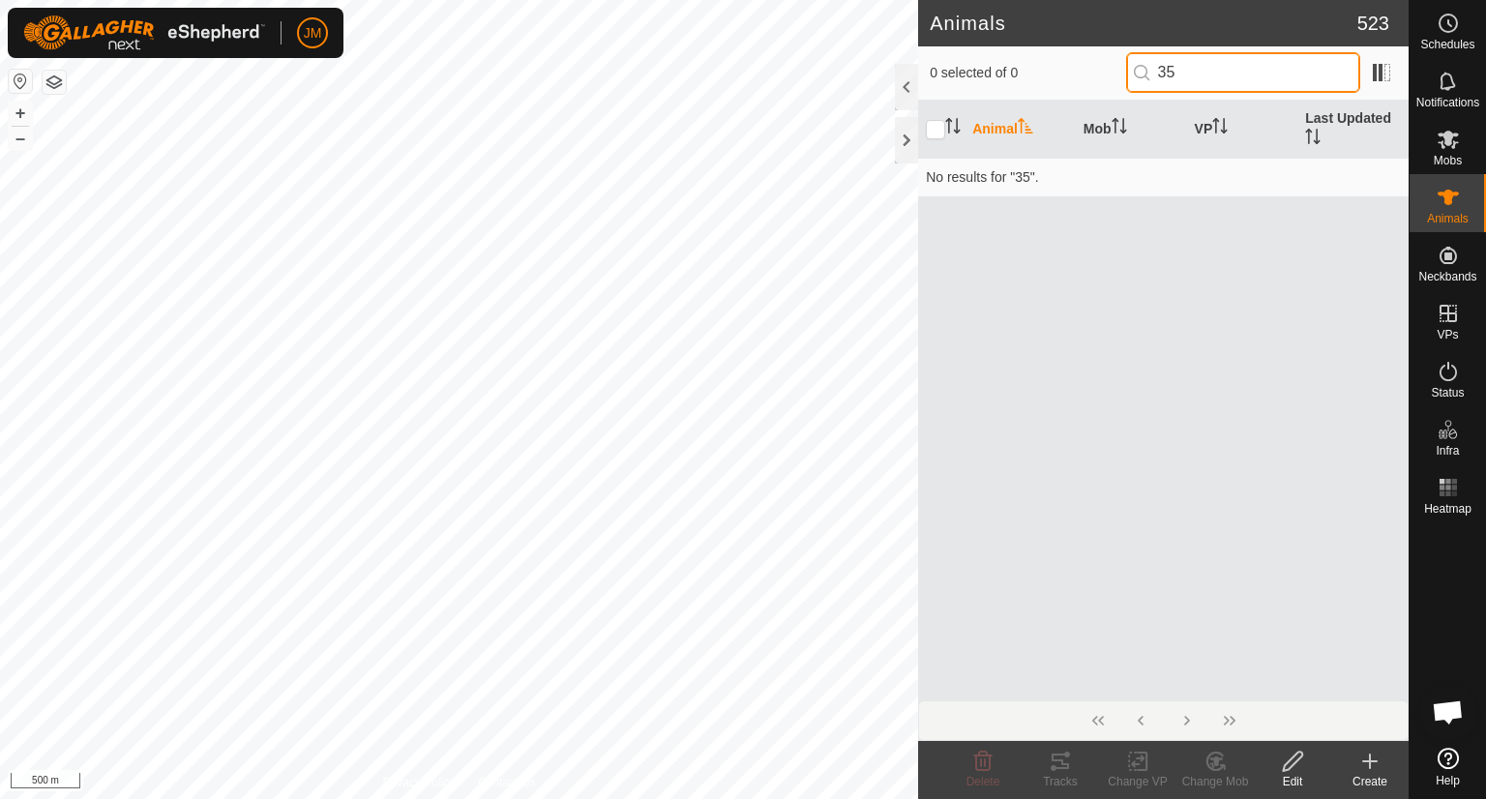
type input "3"
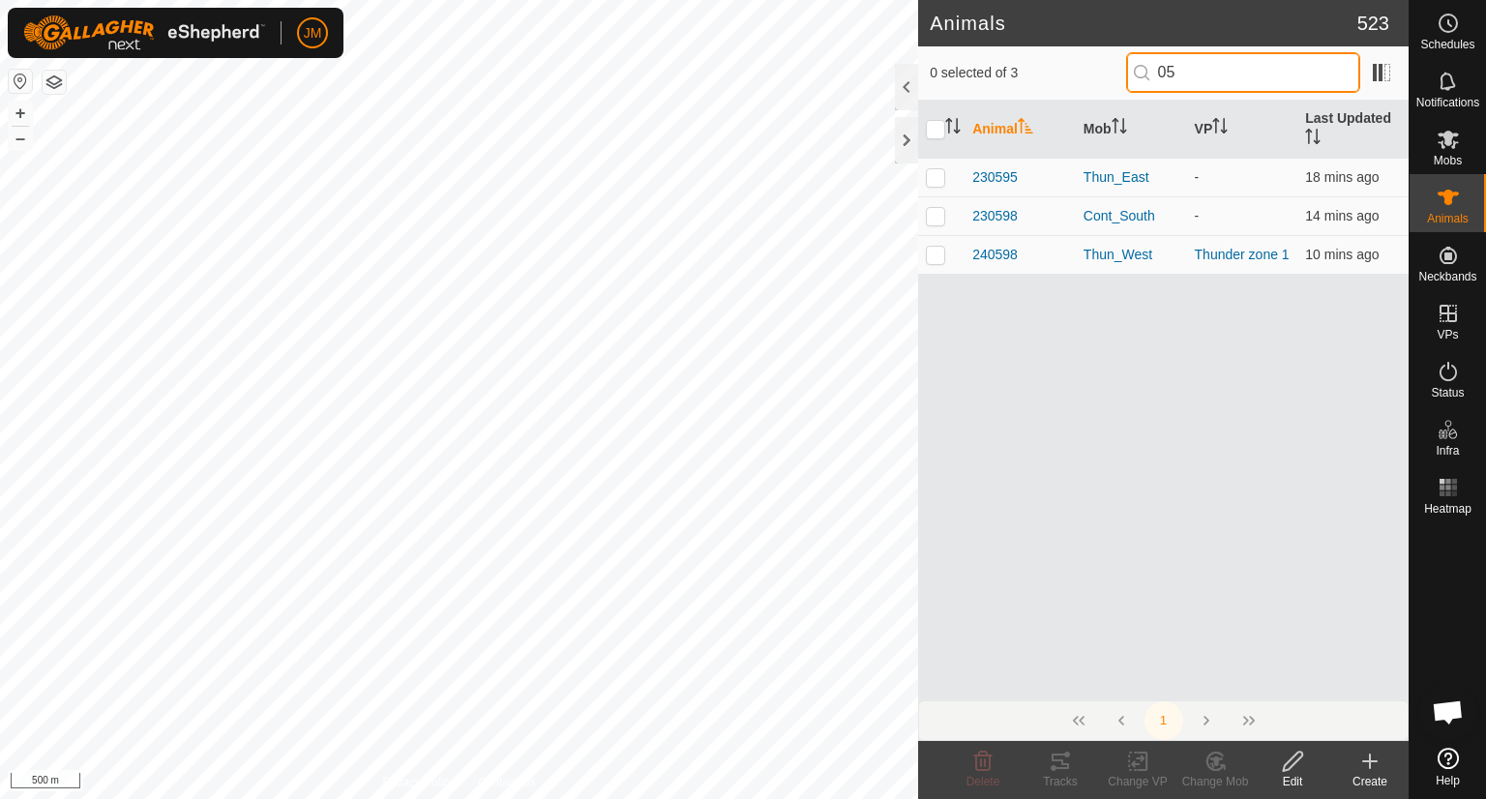
type input "0"
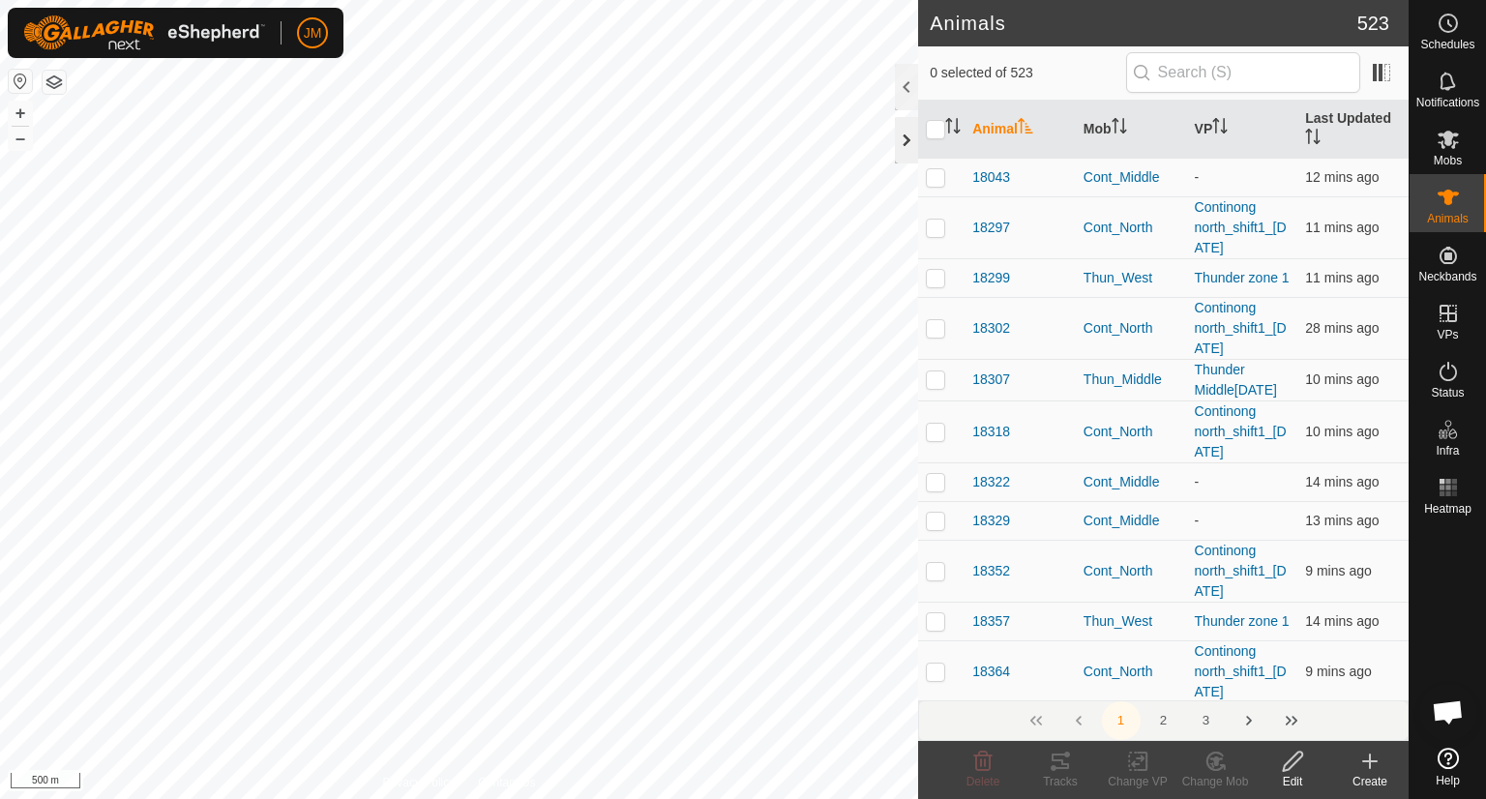
click at [902, 142] on div at bounding box center [906, 140] width 23 height 46
